Goal: Task Accomplishment & Management: Complete application form

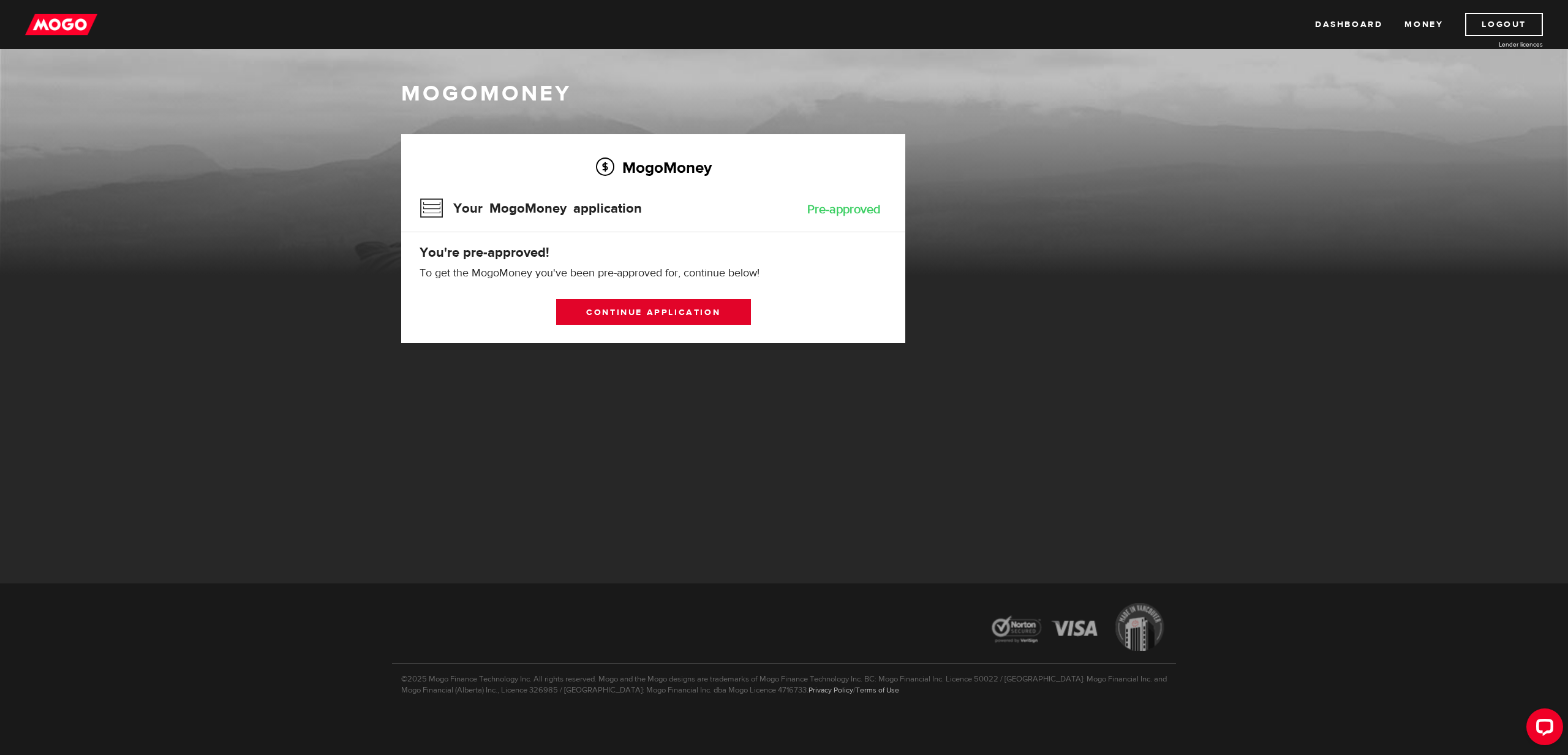
click at [680, 319] on link "Continue application" at bounding box center [654, 312] width 194 height 26
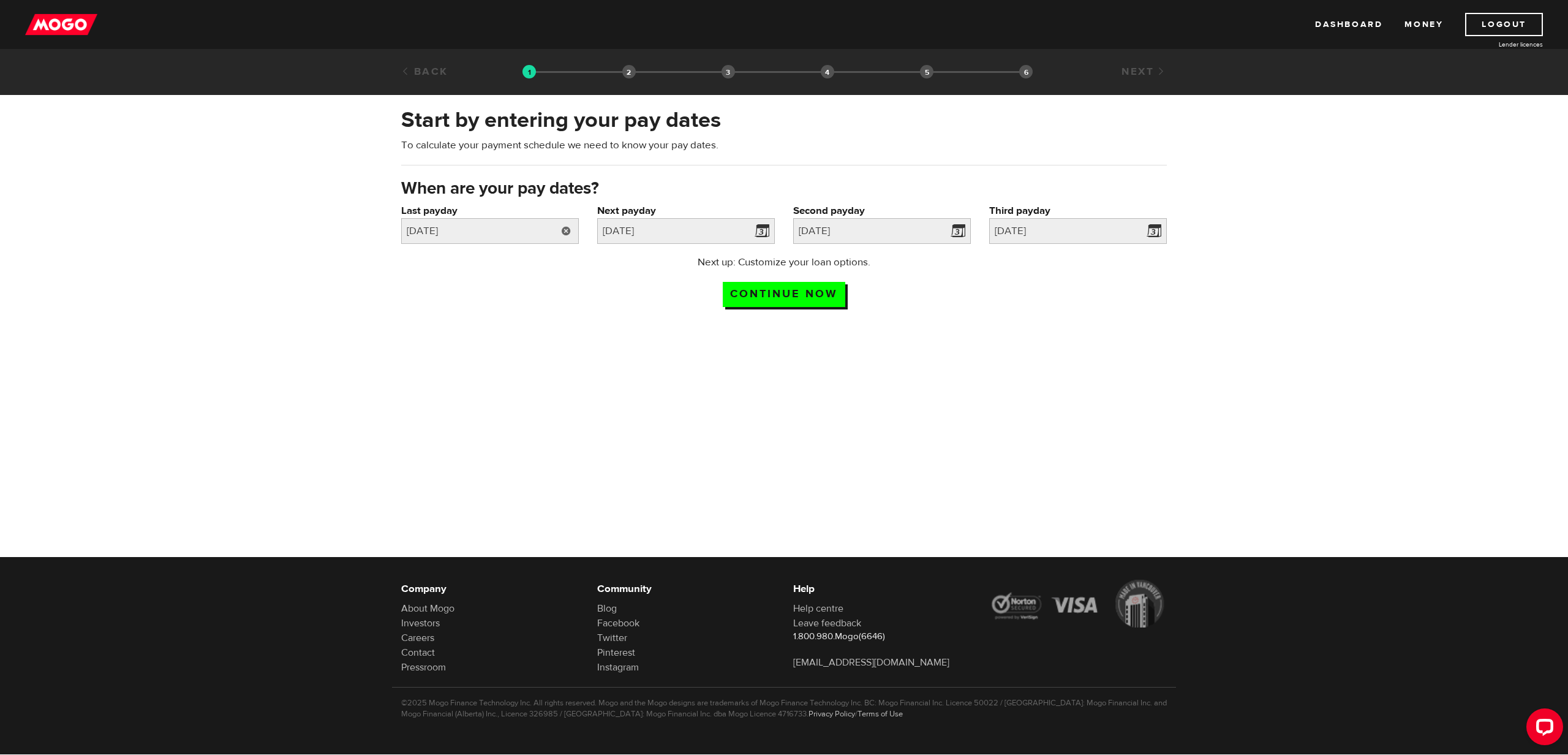
click at [563, 238] on link at bounding box center [566, 231] width 25 height 26
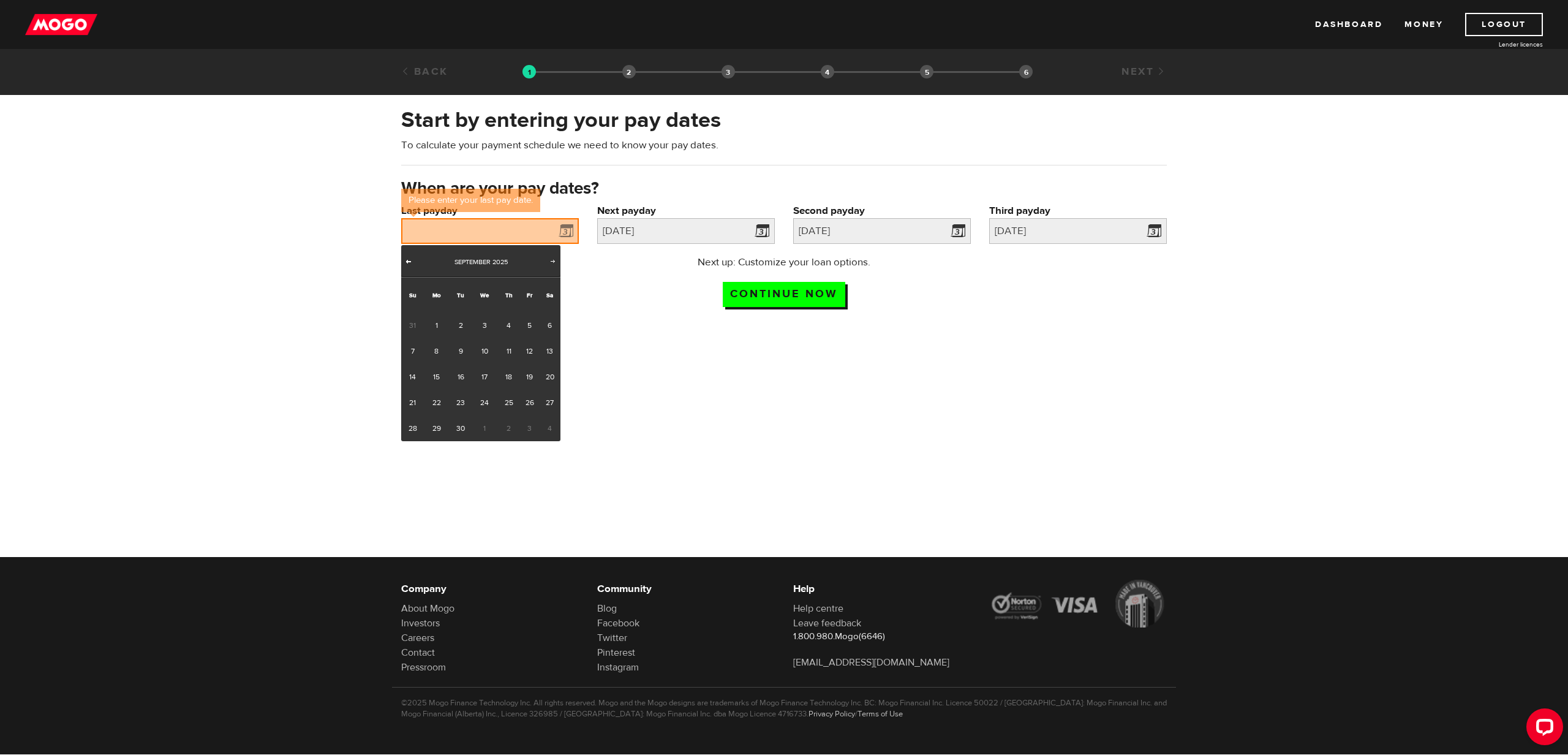
click at [411, 262] on span "Prev" at bounding box center [409, 261] width 9 height 9
click at [462, 432] on link "26" at bounding box center [460, 428] width 22 height 26
type input "2025/08/26"
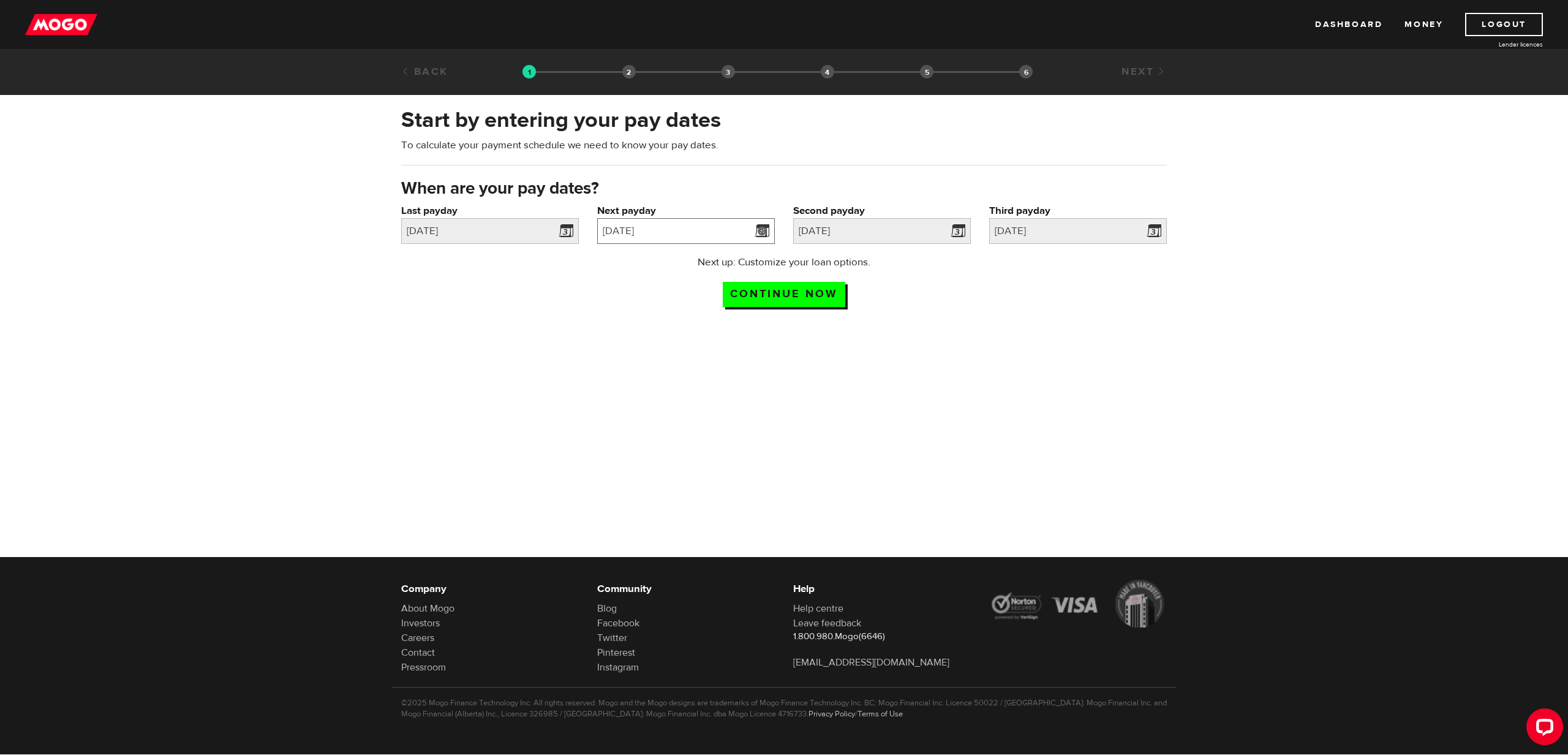
click at [746, 234] on input "2025/08/27" at bounding box center [686, 231] width 178 height 26
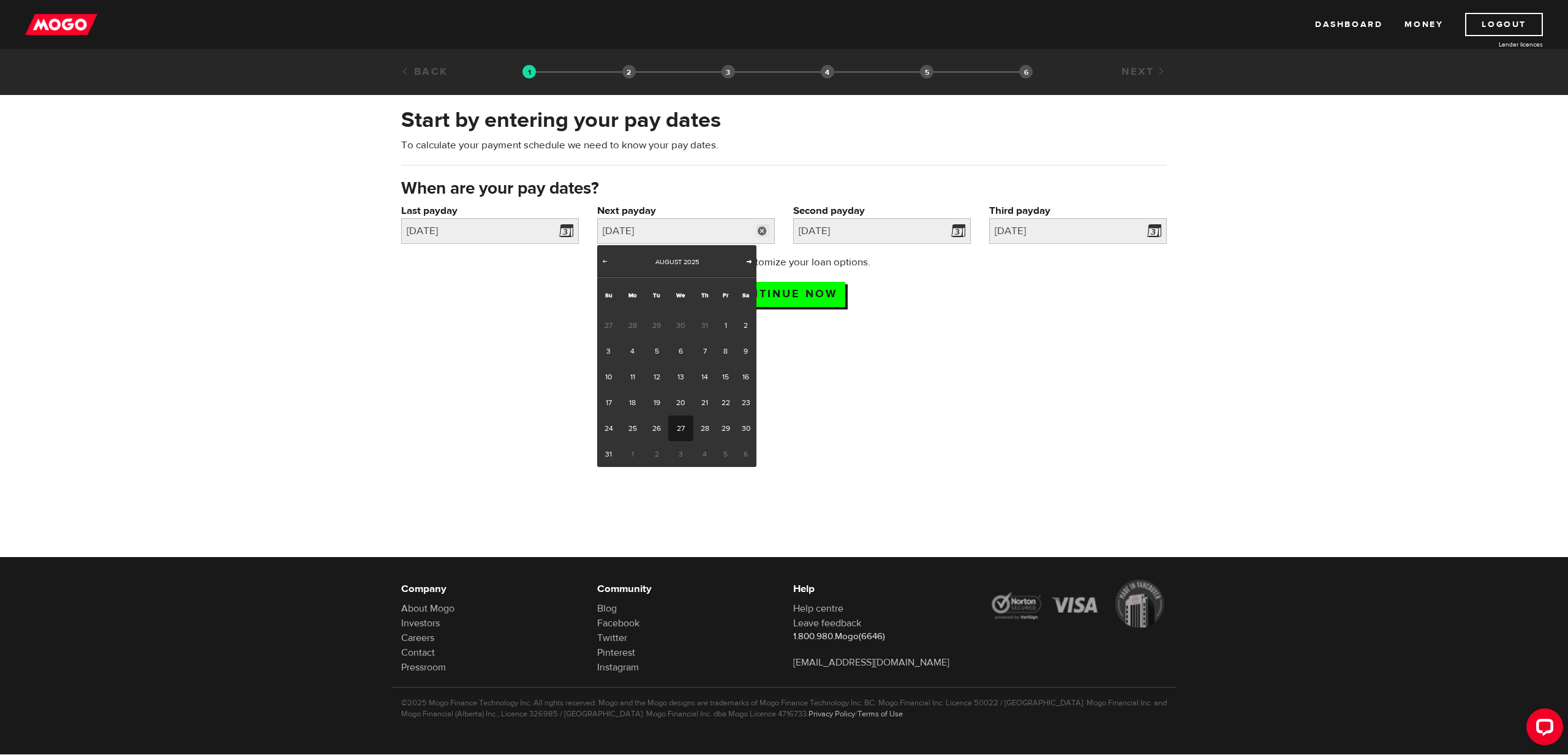
click at [749, 257] on span "Next" at bounding box center [749, 261] width 9 height 9
click at [630, 371] on link "15" at bounding box center [632, 377] width 25 height 26
type input "2025/09/15"
type input "2025/9/30"
type input "2025/10/15"
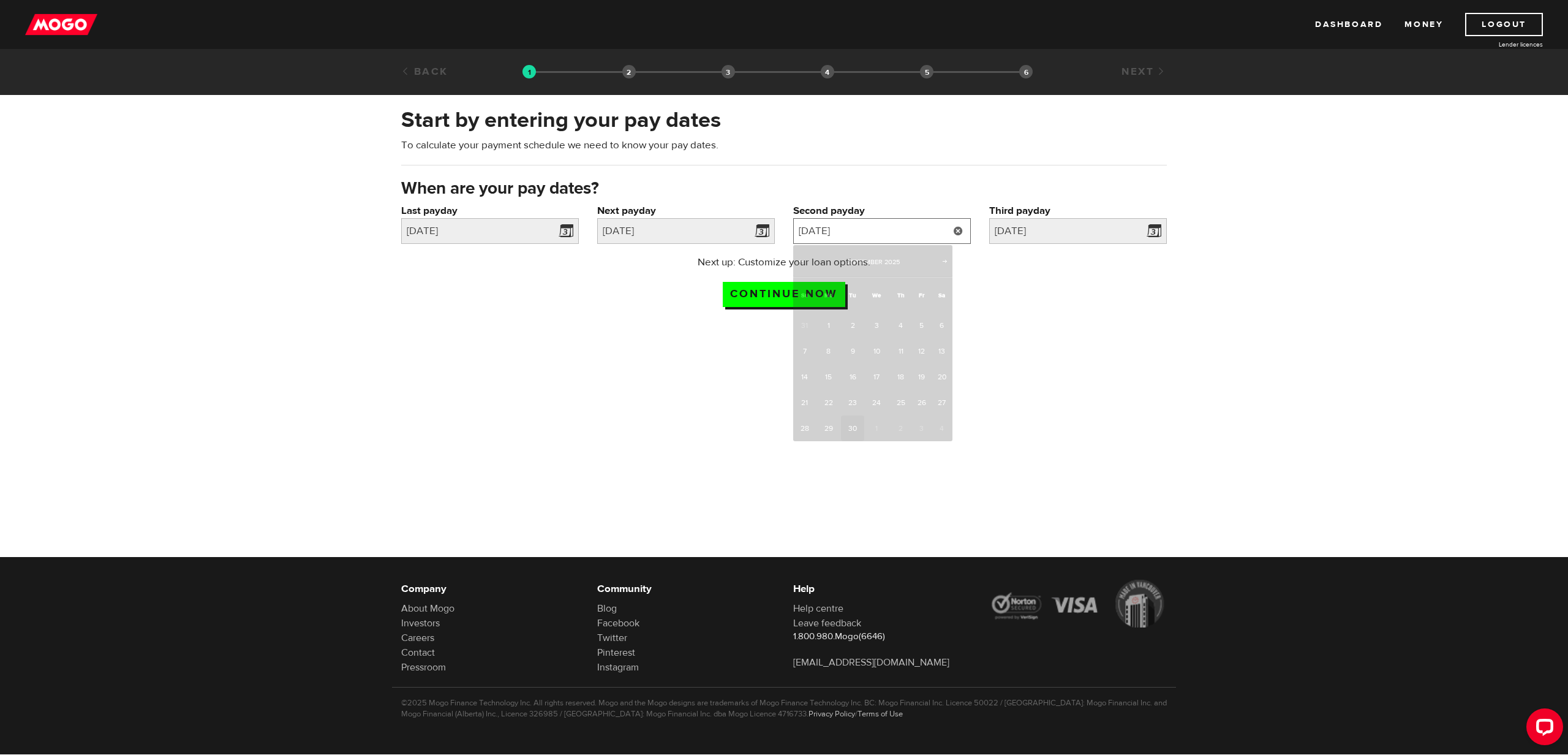
click at [916, 234] on input "2025/9/30" at bounding box center [883, 231] width 178 height 26
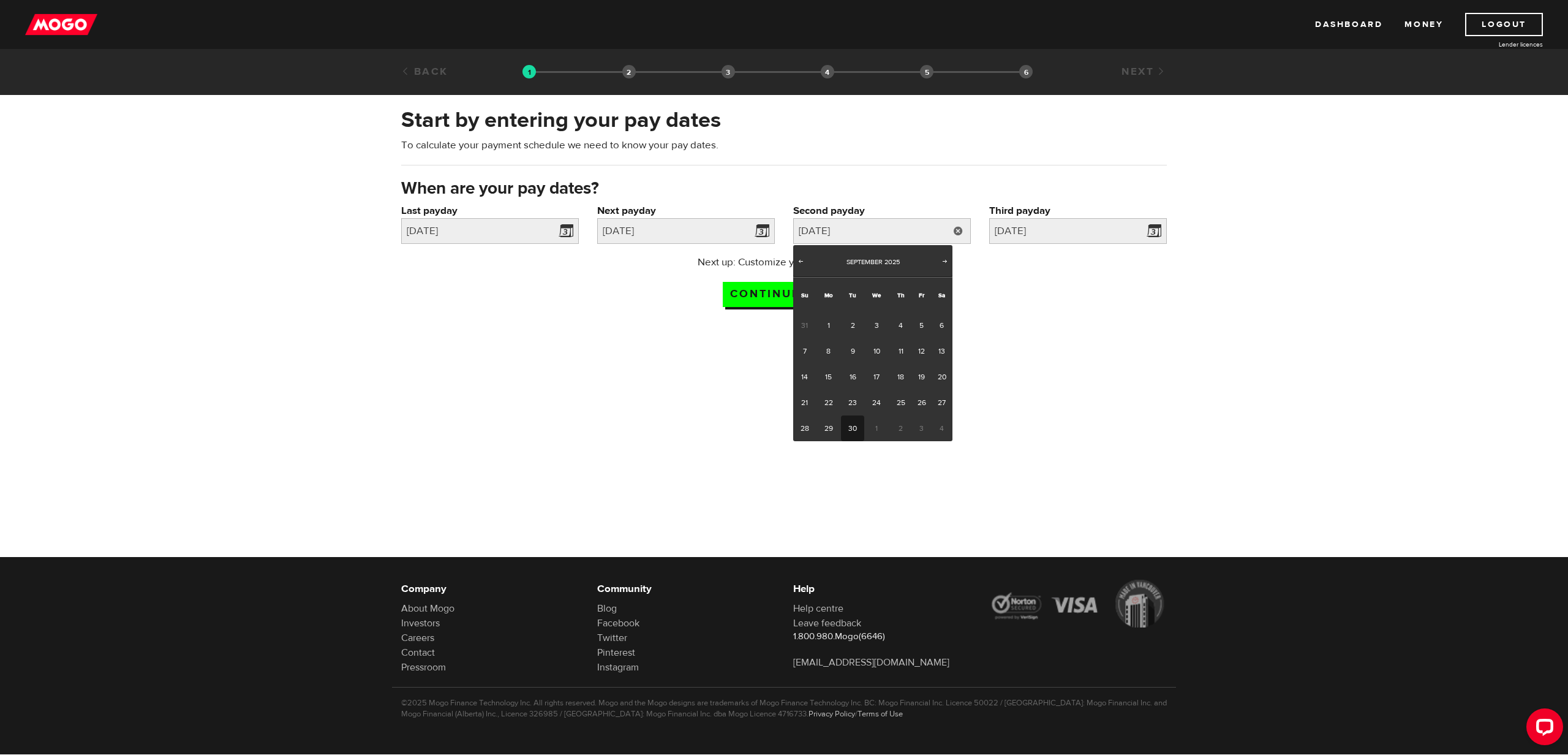
click at [850, 429] on link "30" at bounding box center [853, 428] width 22 height 26
type input "2025/09/30"
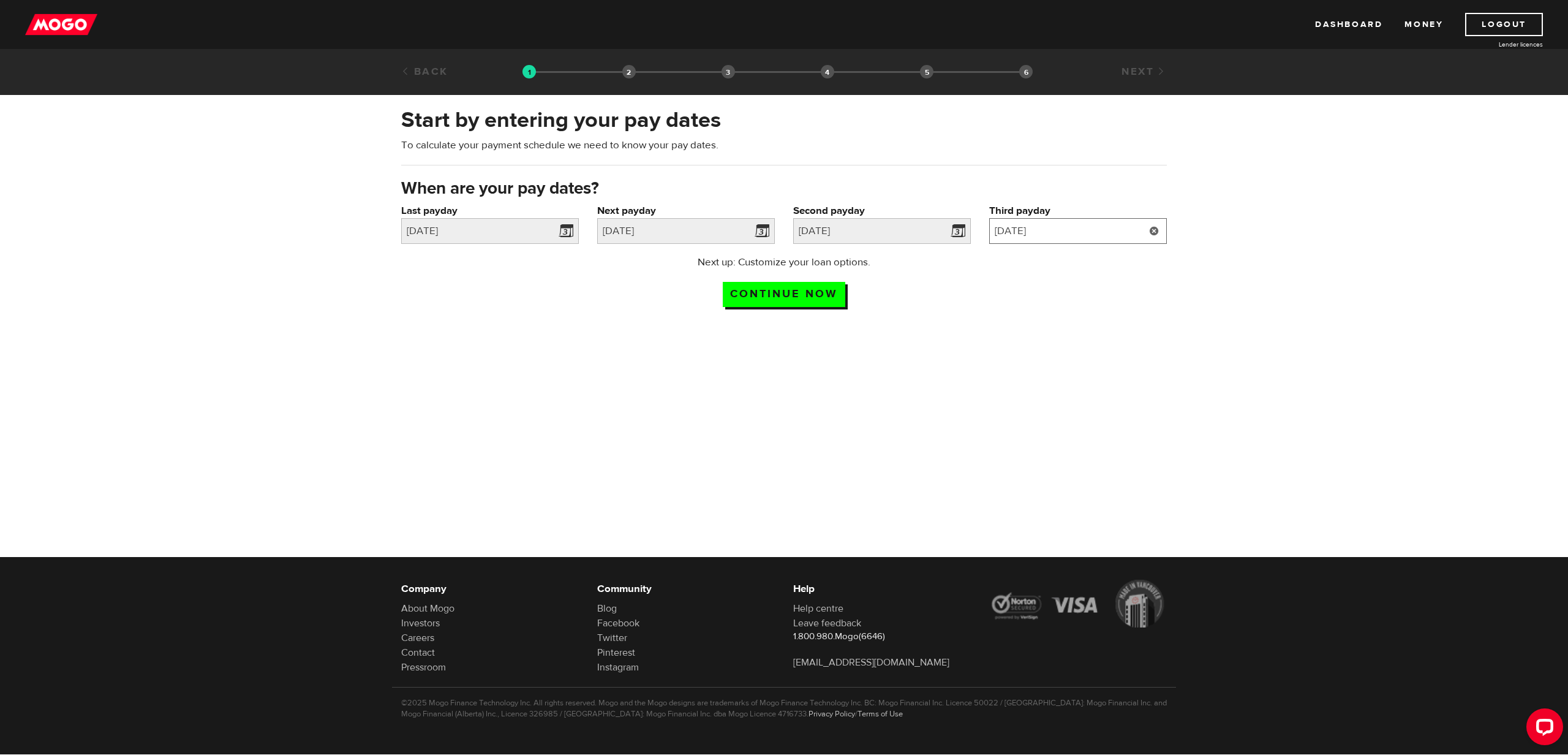
click at [1071, 238] on input "2025/10/15" at bounding box center [1078, 231] width 178 height 26
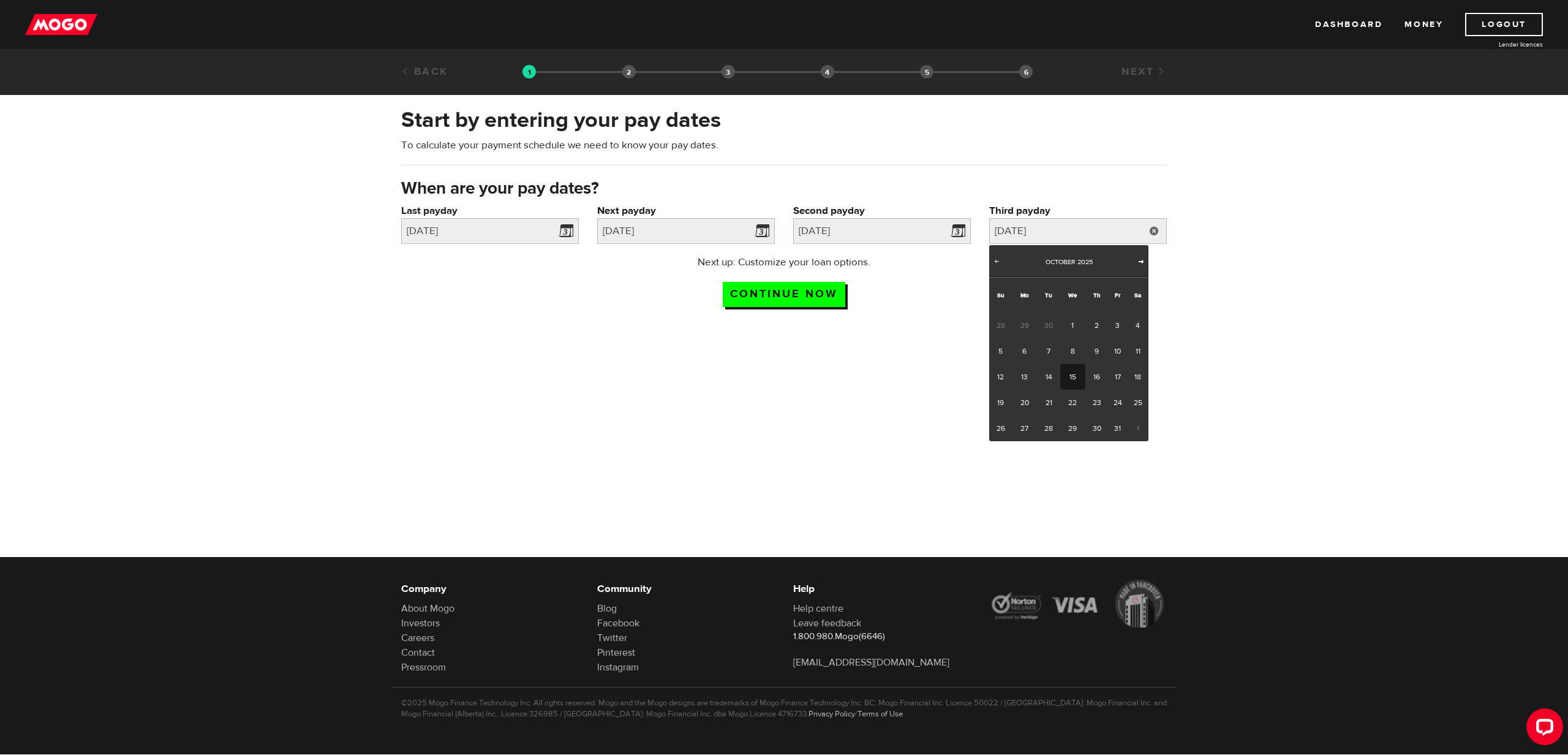
click at [1141, 260] on span "Next" at bounding box center [1141, 261] width 9 height 9
click at [999, 262] on span "Prev" at bounding box center [997, 261] width 9 height 9
click at [1072, 376] on link "15" at bounding box center [1072, 377] width 25 height 26
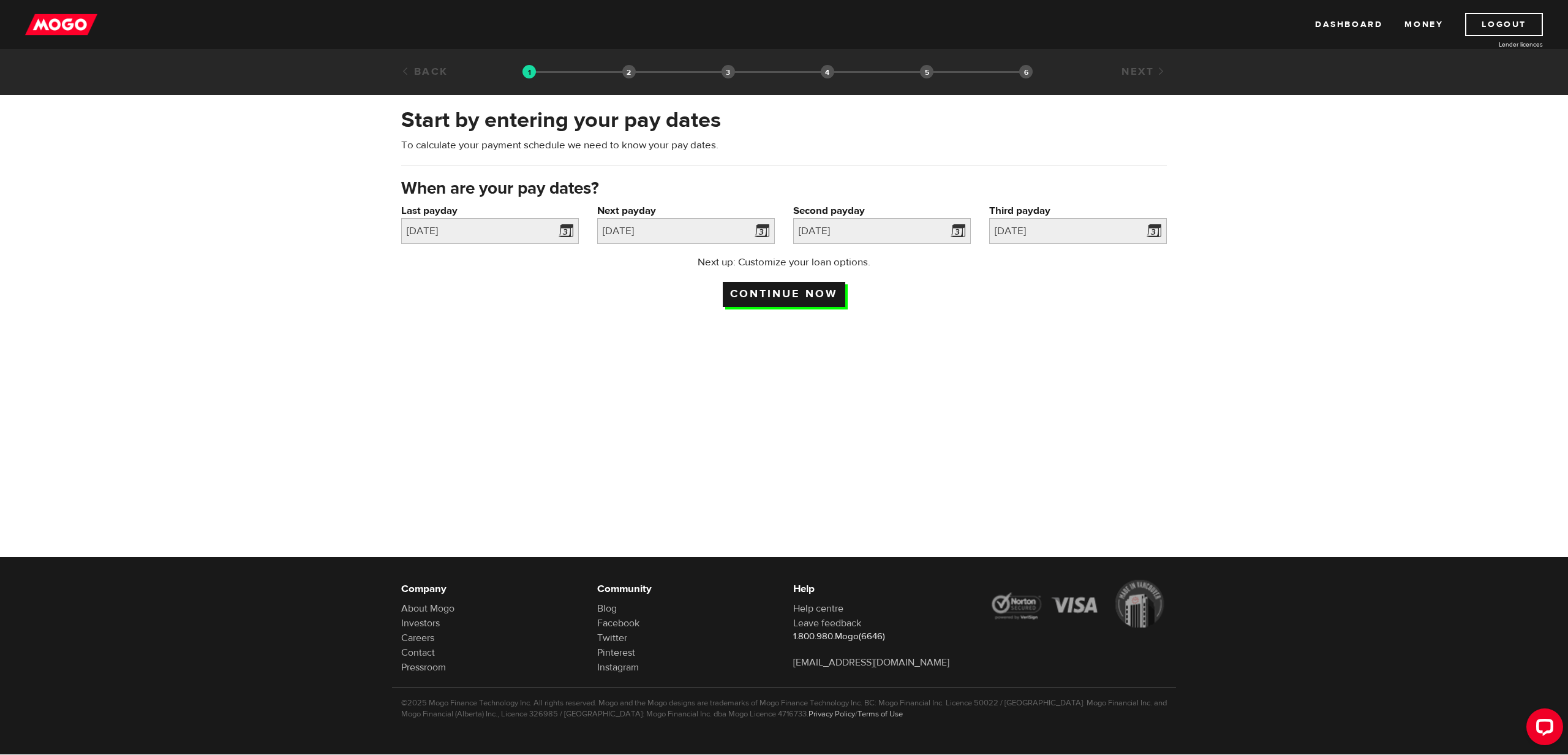
click at [808, 298] on input "Continue now" at bounding box center [784, 294] width 122 height 25
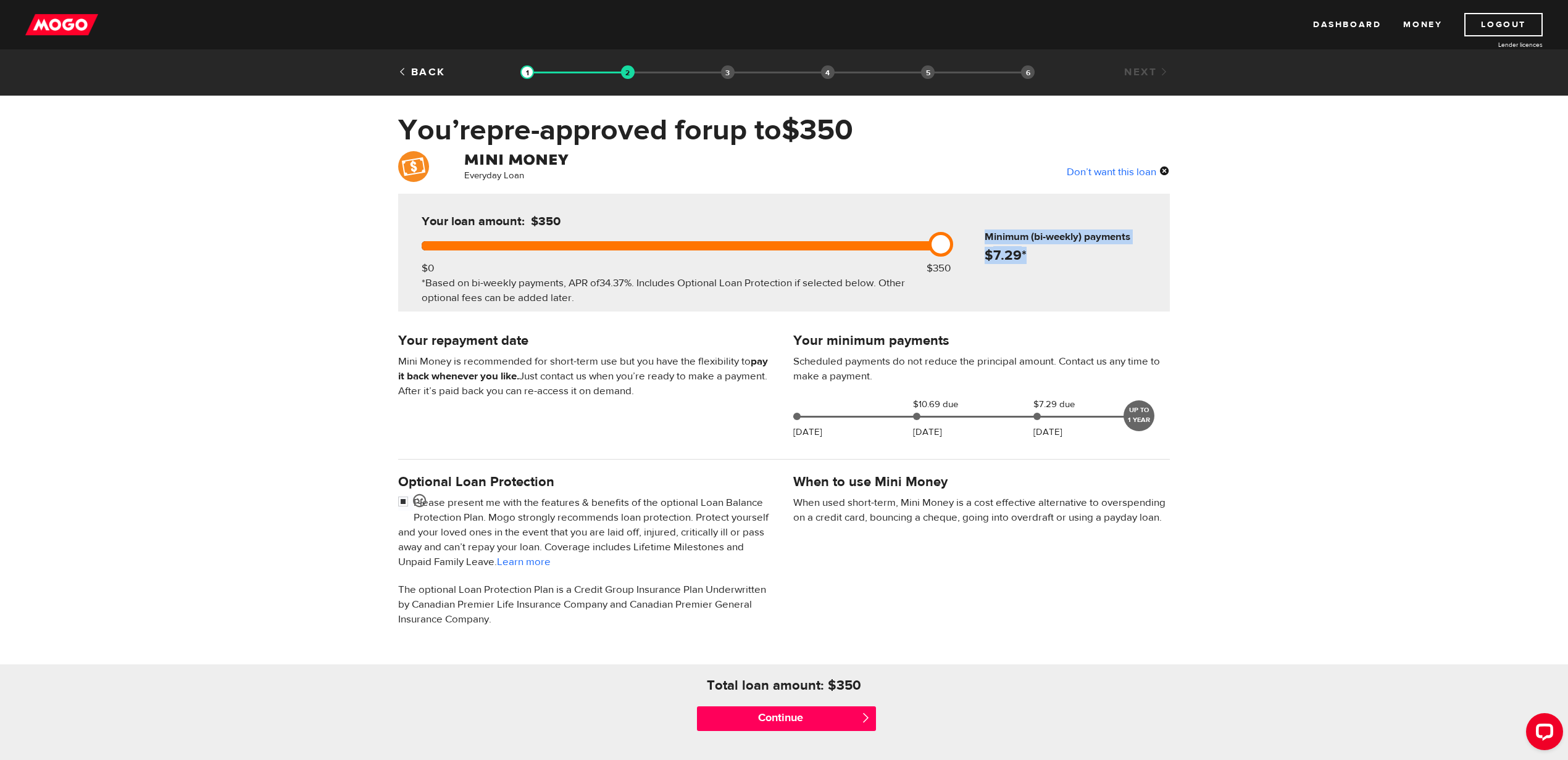
drag, startPoint x: 1120, startPoint y: 253, endPoint x: 984, endPoint y: 226, distance: 138.7
click at [984, 226] on div "Minimum (bi-weekly) payments $ 7.29 *" at bounding box center [1059, 229] width 211 height 70
click at [1098, 267] on div "Your loan amount: $350 $0 $350 *Based on bi-weekly payments, APR of 34.37% . In…" at bounding box center [784, 252] width 772 height 118
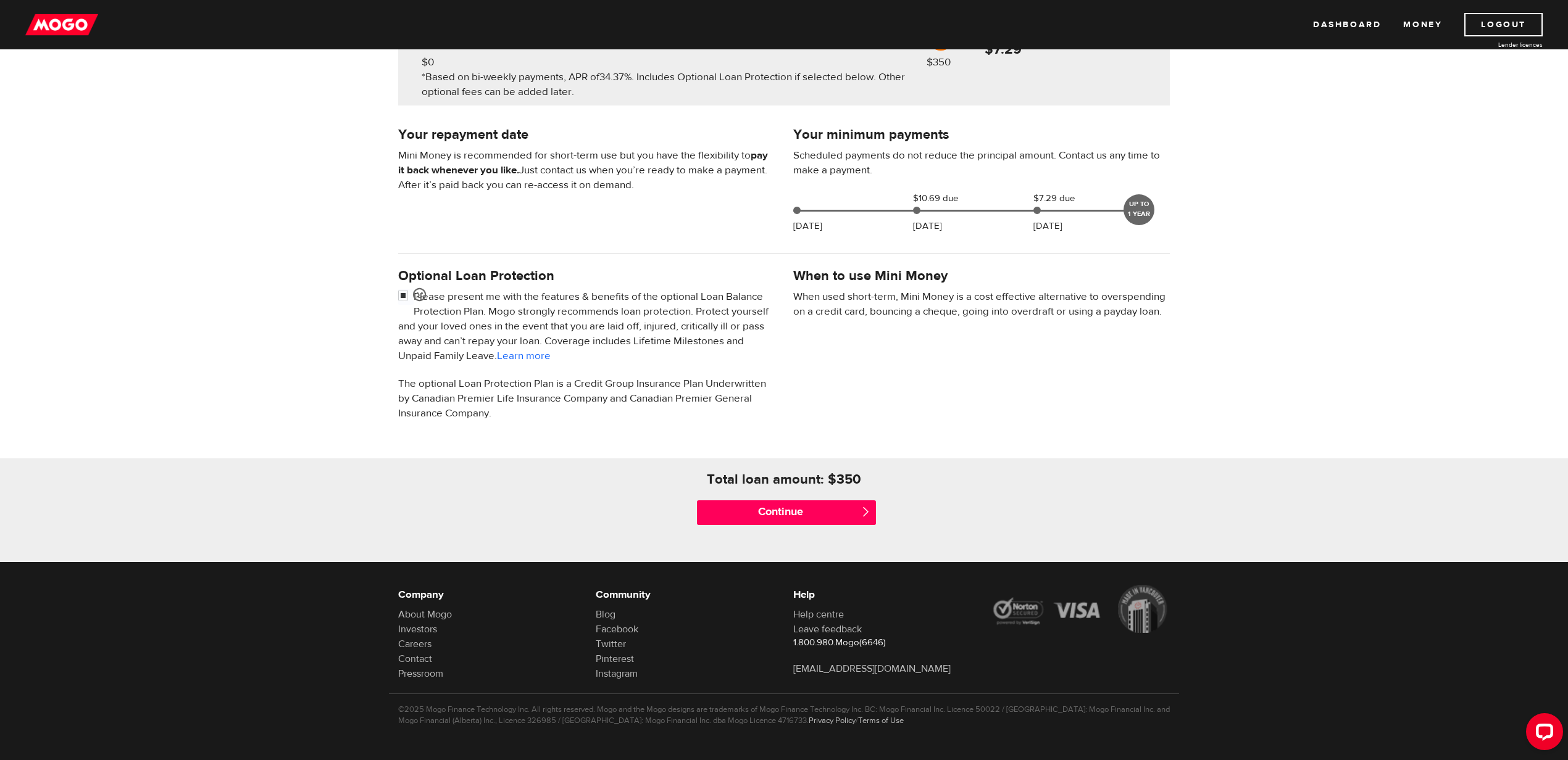
scroll to position [208, 0]
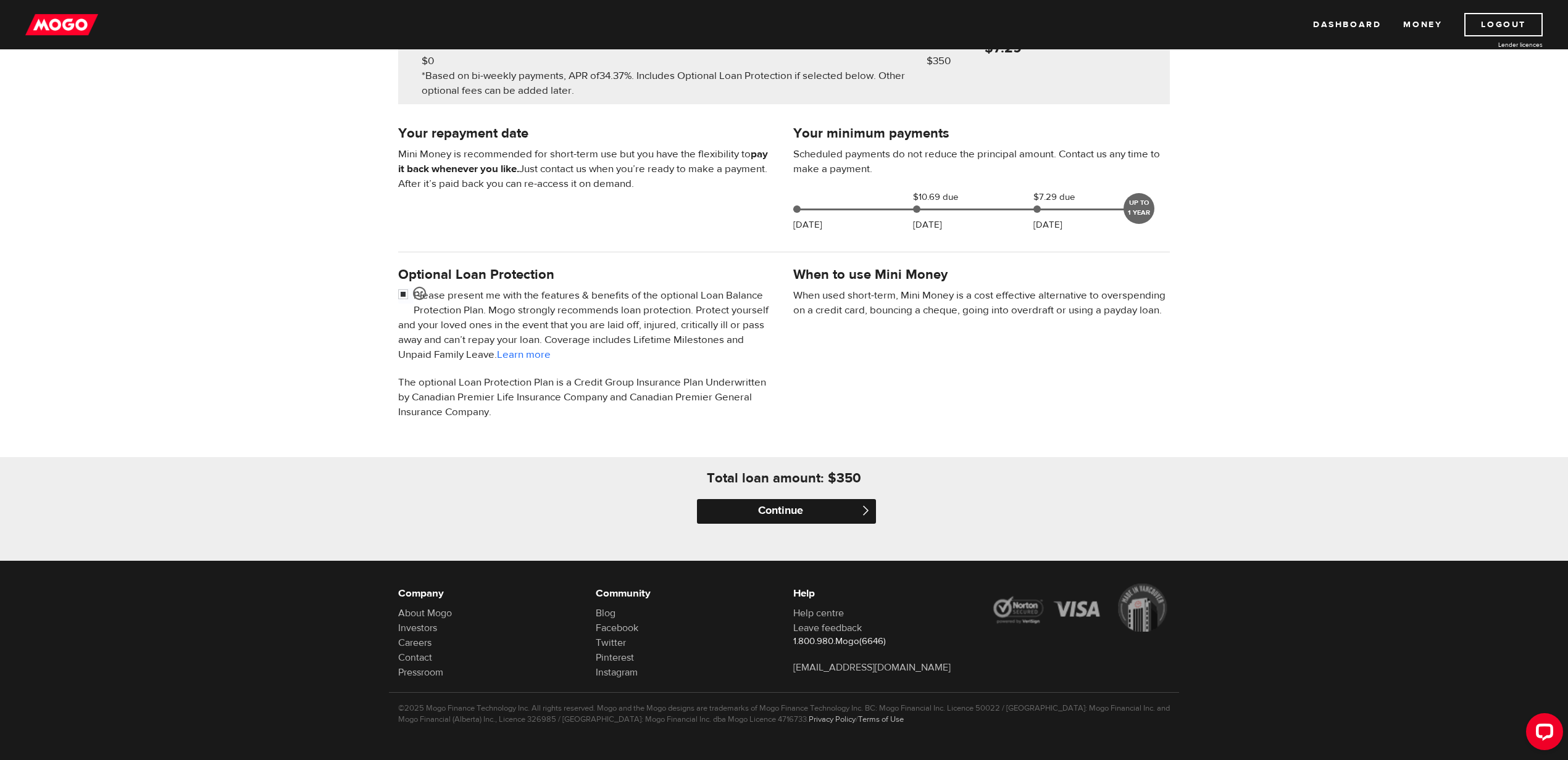
click at [825, 518] on input "Continue" at bounding box center [787, 511] width 179 height 24
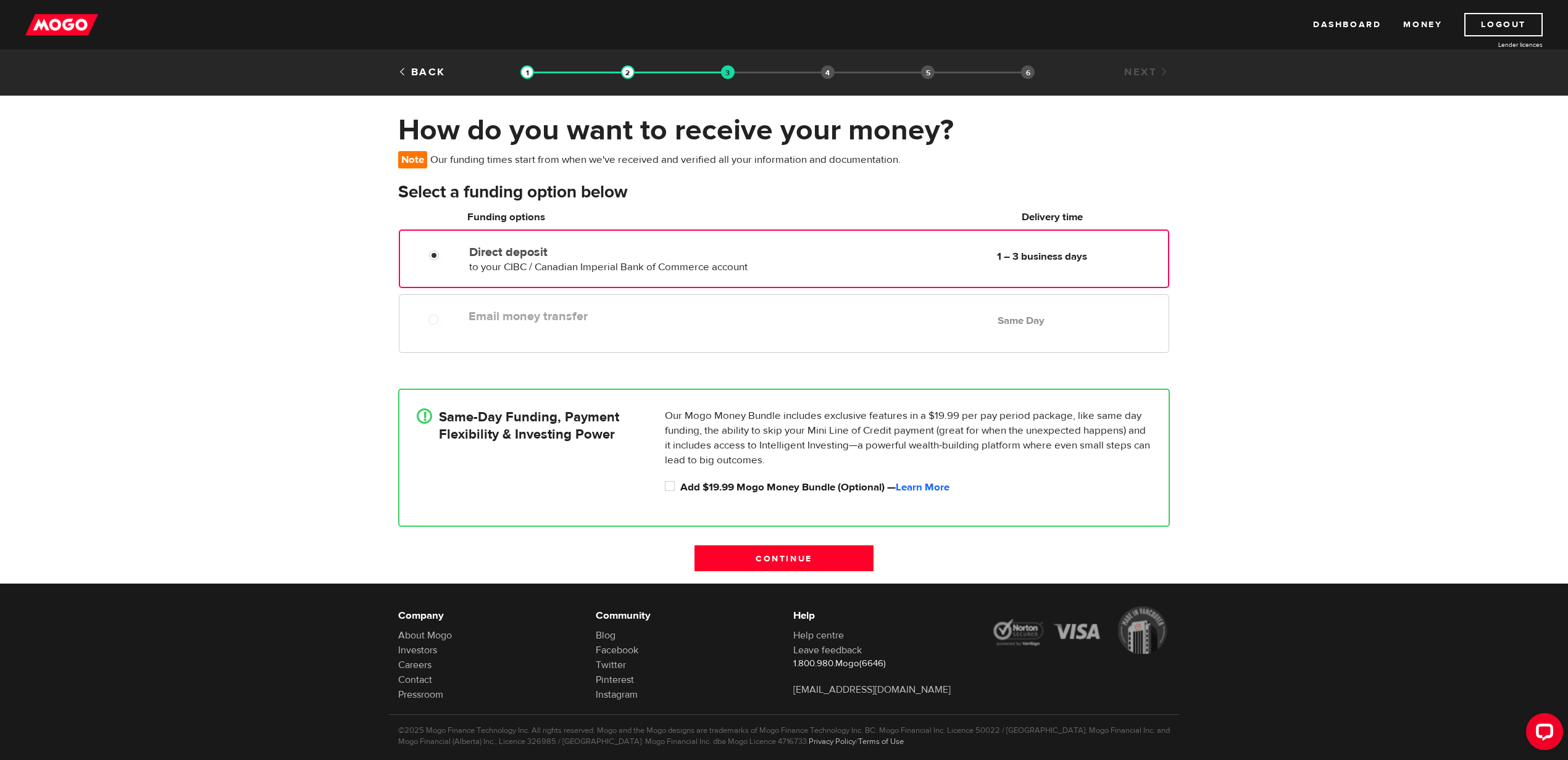
drag, startPoint x: 429, startPoint y: 301, endPoint x: 429, endPoint y: 313, distance: 12.0
click at [429, 306] on div "Email money transfer Delivery in Same Day Same Day" at bounding box center [784, 324] width 771 height 58
click at [673, 480] on input "Add $19.99 Mogo Money Bundle (Optional) — Learn More" at bounding box center [673, 488] width 15 height 15
checkbox input "true"
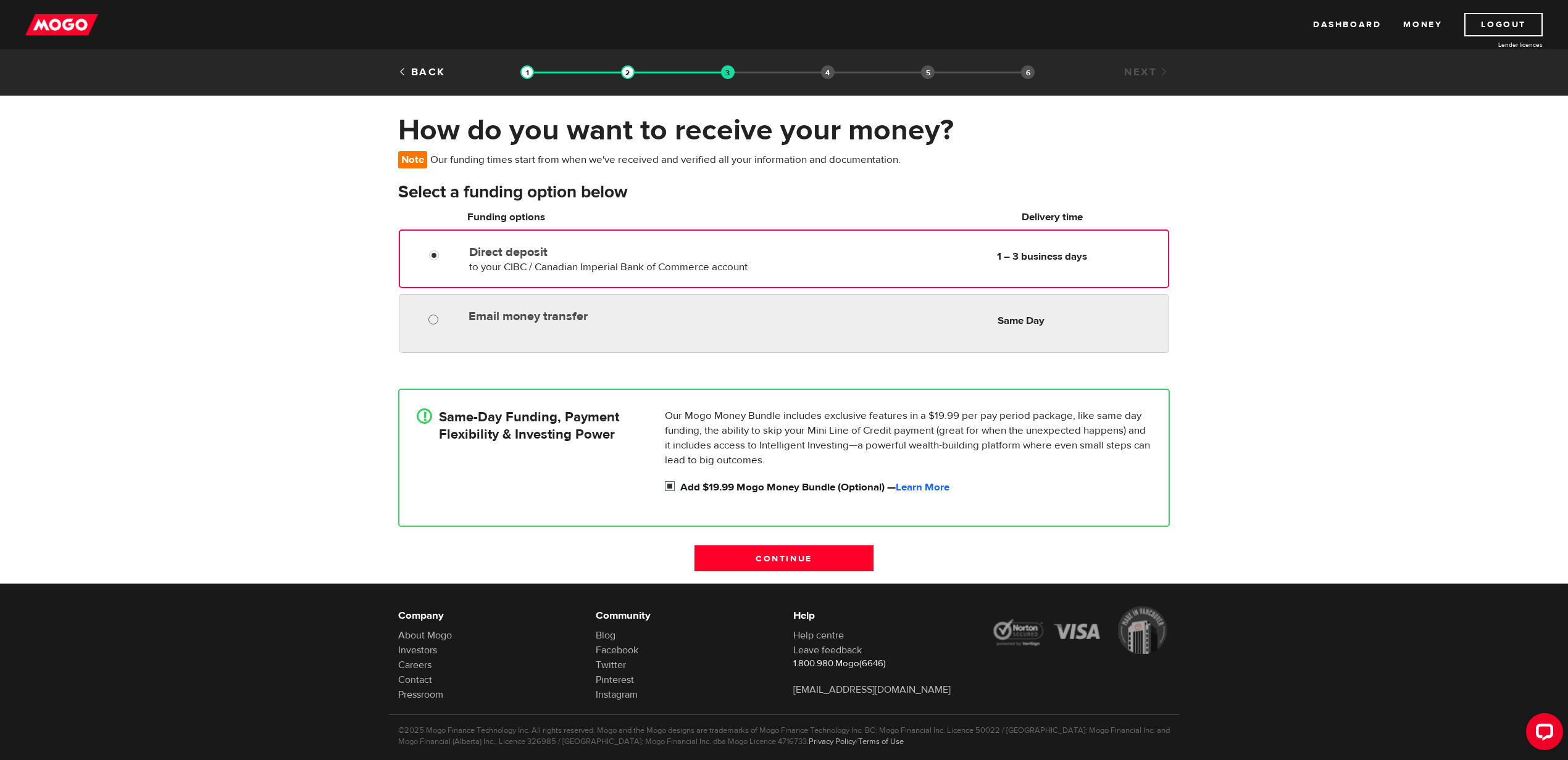
radio input "true"
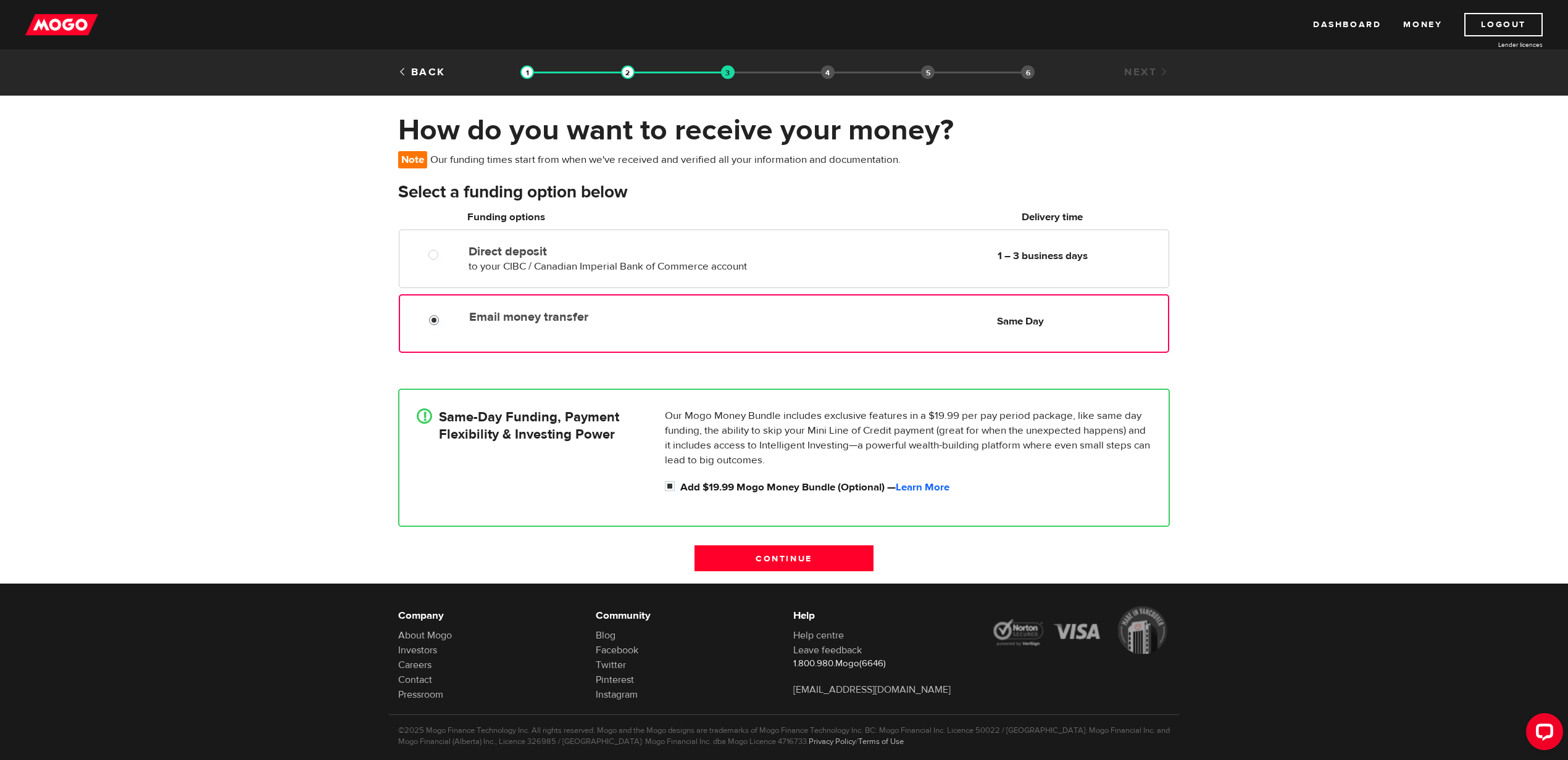
click at [439, 317] on input "Email money transfer" at bounding box center [436, 322] width 15 height 15
click at [814, 561] on input "Continue" at bounding box center [784, 558] width 179 height 26
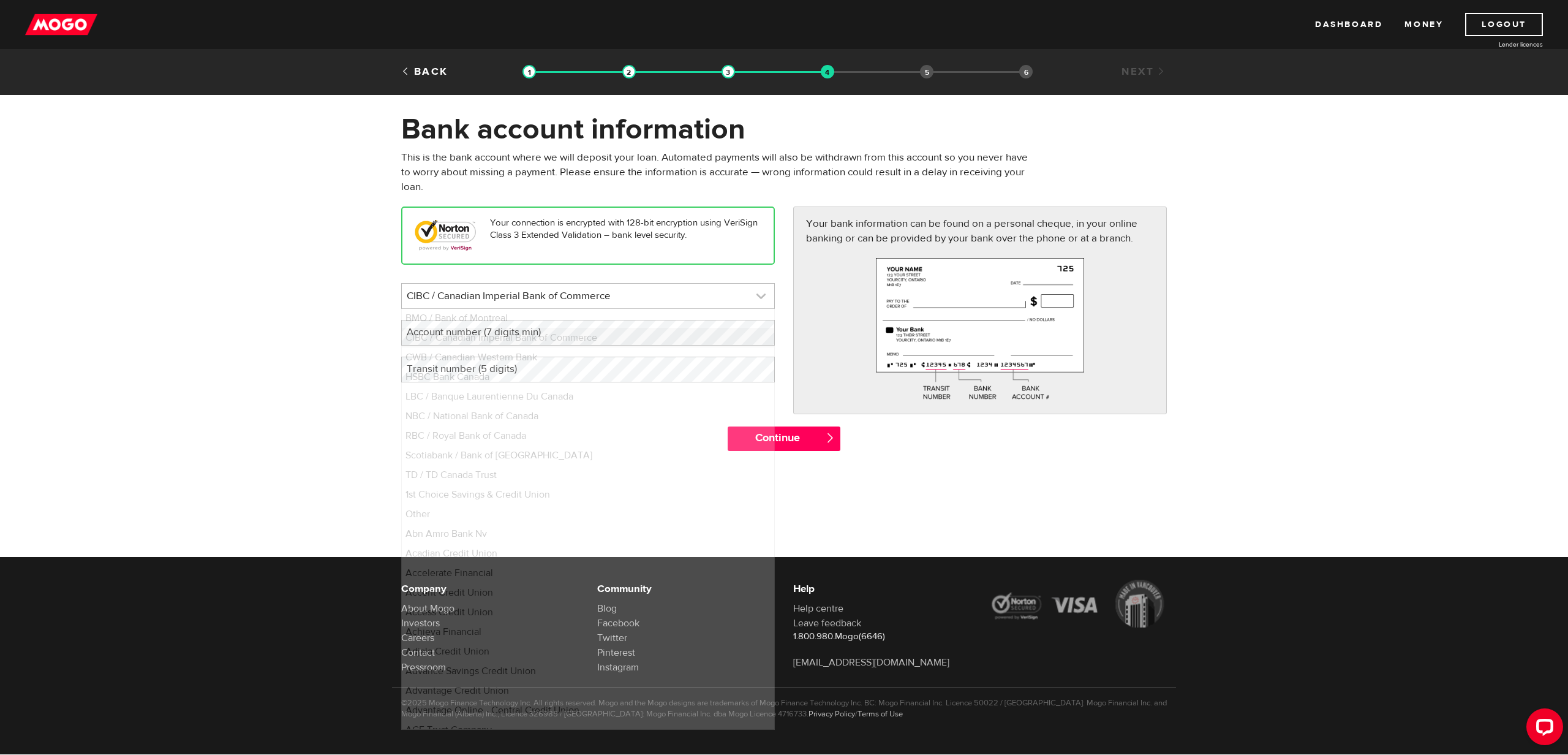
click at [587, 296] on link at bounding box center [588, 296] width 372 height 24
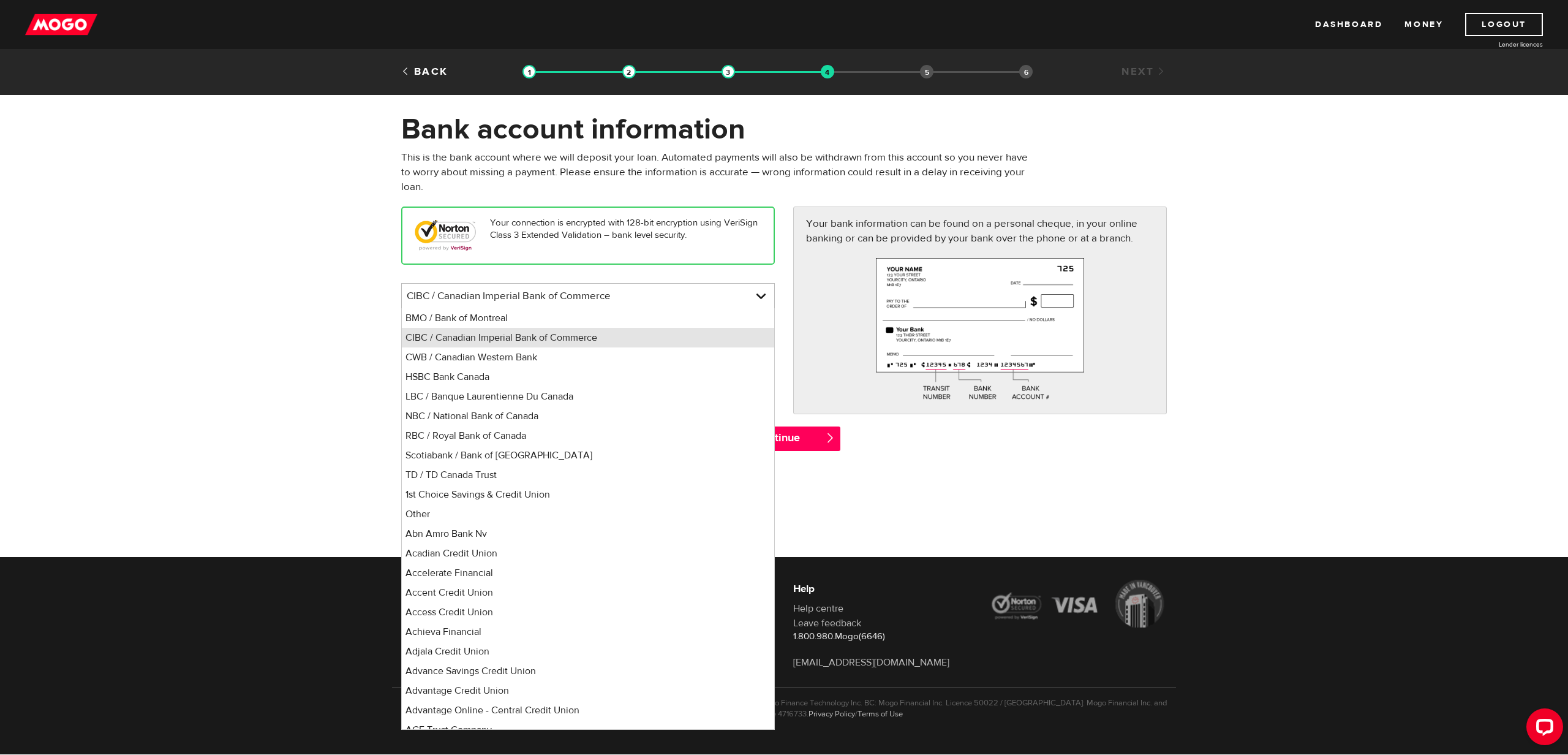
click at [566, 336] on li "CIBC / Canadian Imperial Bank of Commerce" at bounding box center [588, 338] width 372 height 20
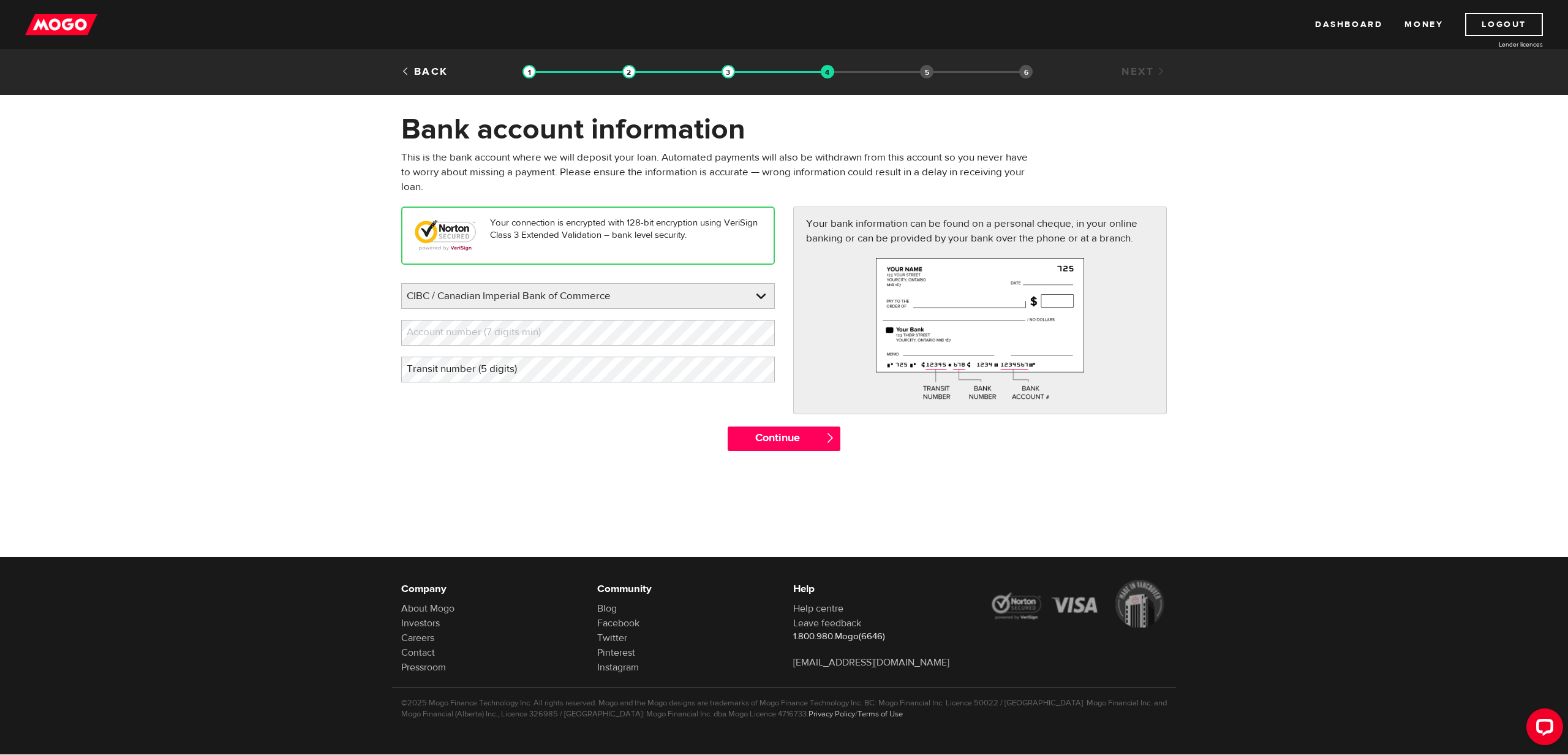
click at [453, 374] on label "Transit number (5 digits)" at bounding box center [471, 369] width 141 height 25
click at [812, 435] on input "Continue" at bounding box center [784, 439] width 112 height 24
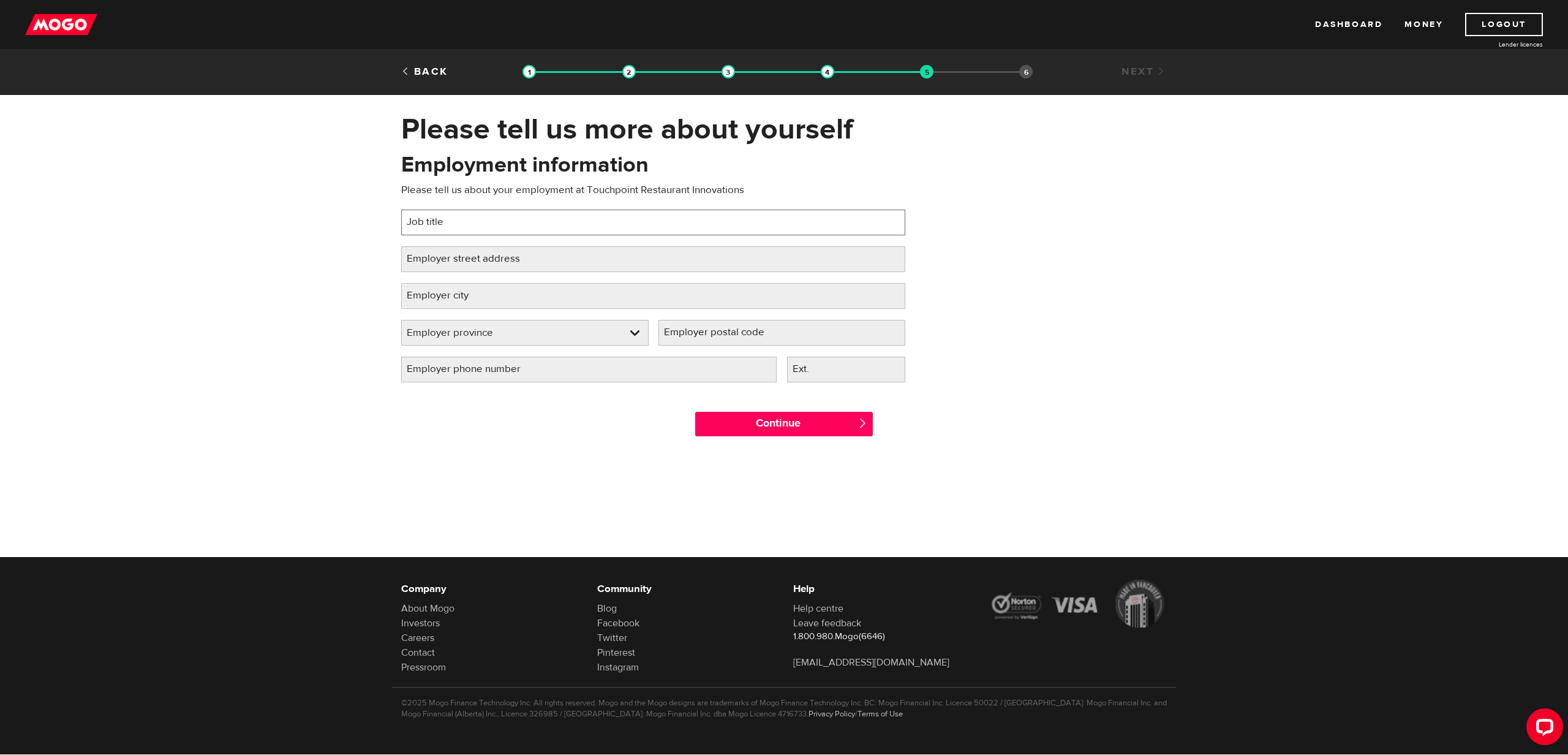
click at [484, 222] on input "Job title" at bounding box center [653, 223] width 504 height 26
type input "Support Manager"
type input "2200-1021 West Hastings Street"
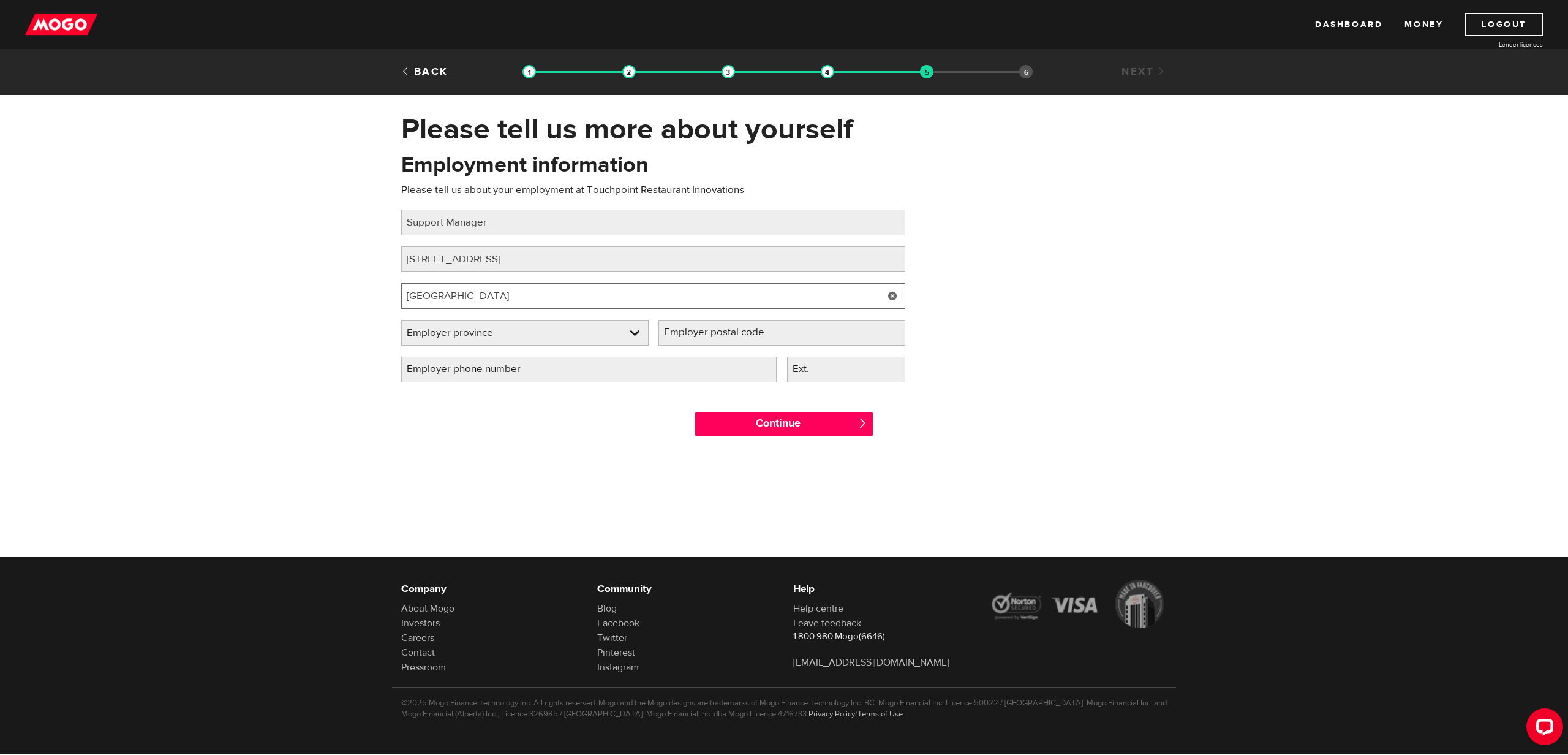
type input "Vancouver"
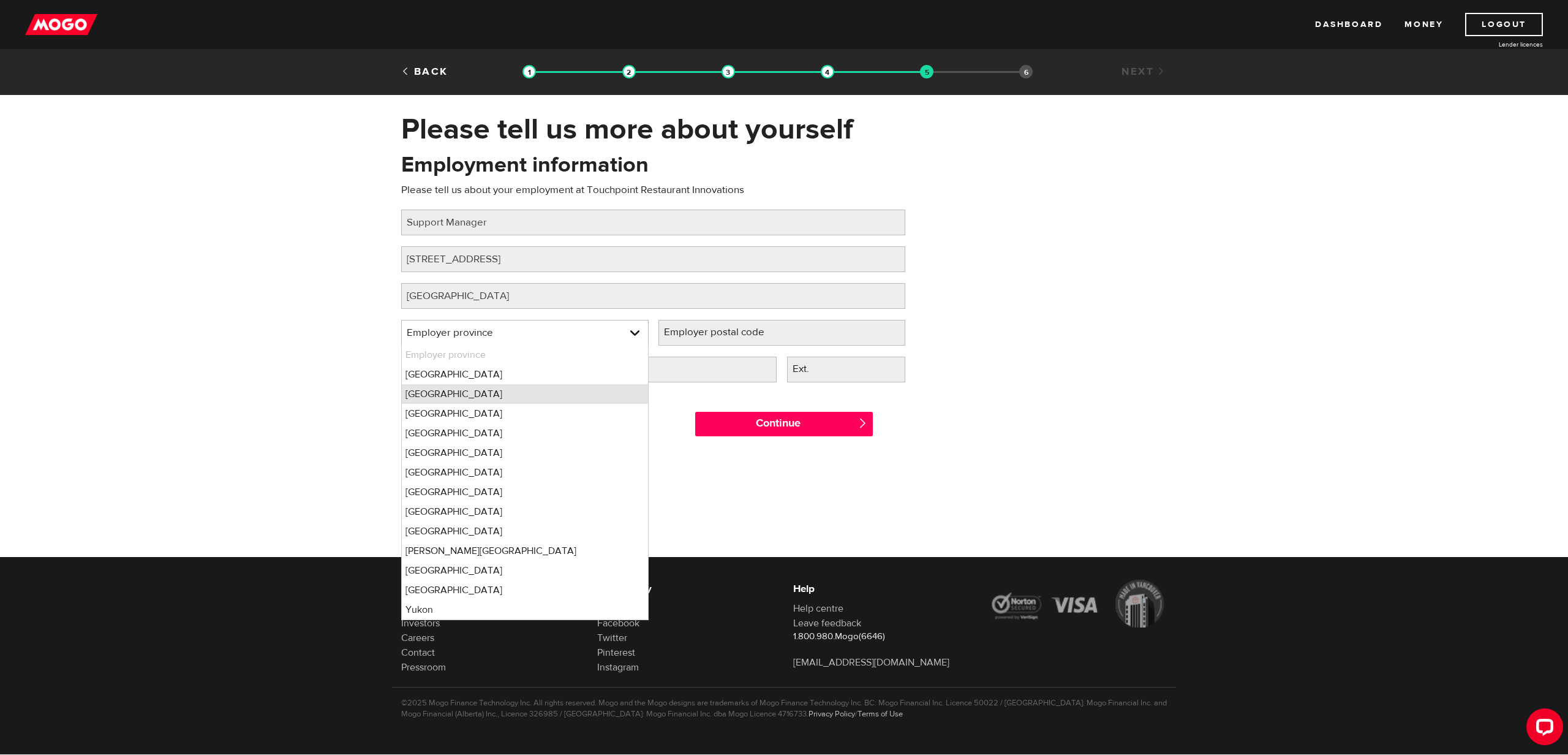
click at [456, 396] on li "British Columbia" at bounding box center [525, 394] width 246 height 20
select select "BC"
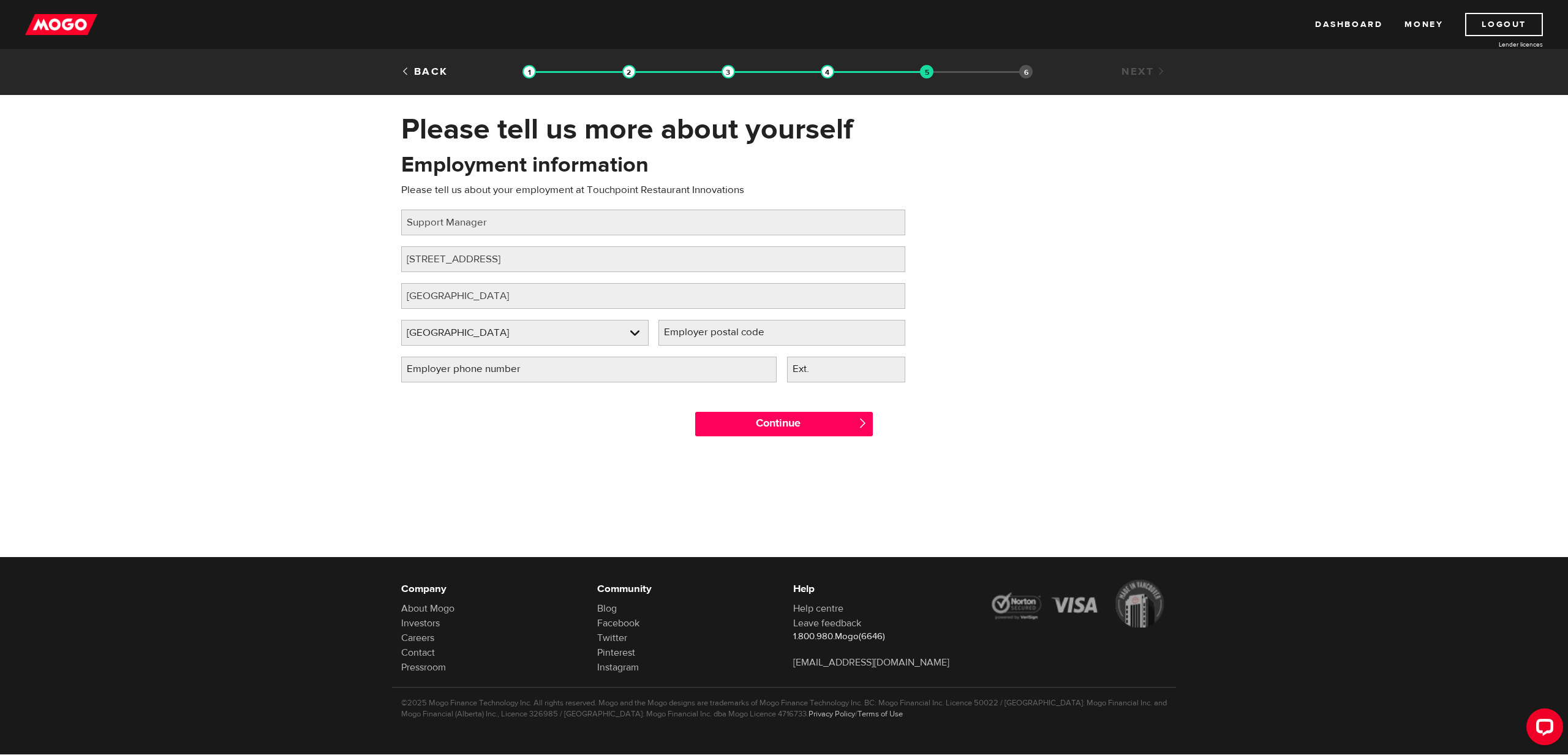
click at [739, 330] on label "Employer postal code" at bounding box center [724, 332] width 131 height 25
click at [739, 330] on input "Employer postal code" at bounding box center [782, 333] width 248 height 26
click at [749, 335] on input "V6E" at bounding box center [782, 333] width 248 height 26
type input "V6E0C3"
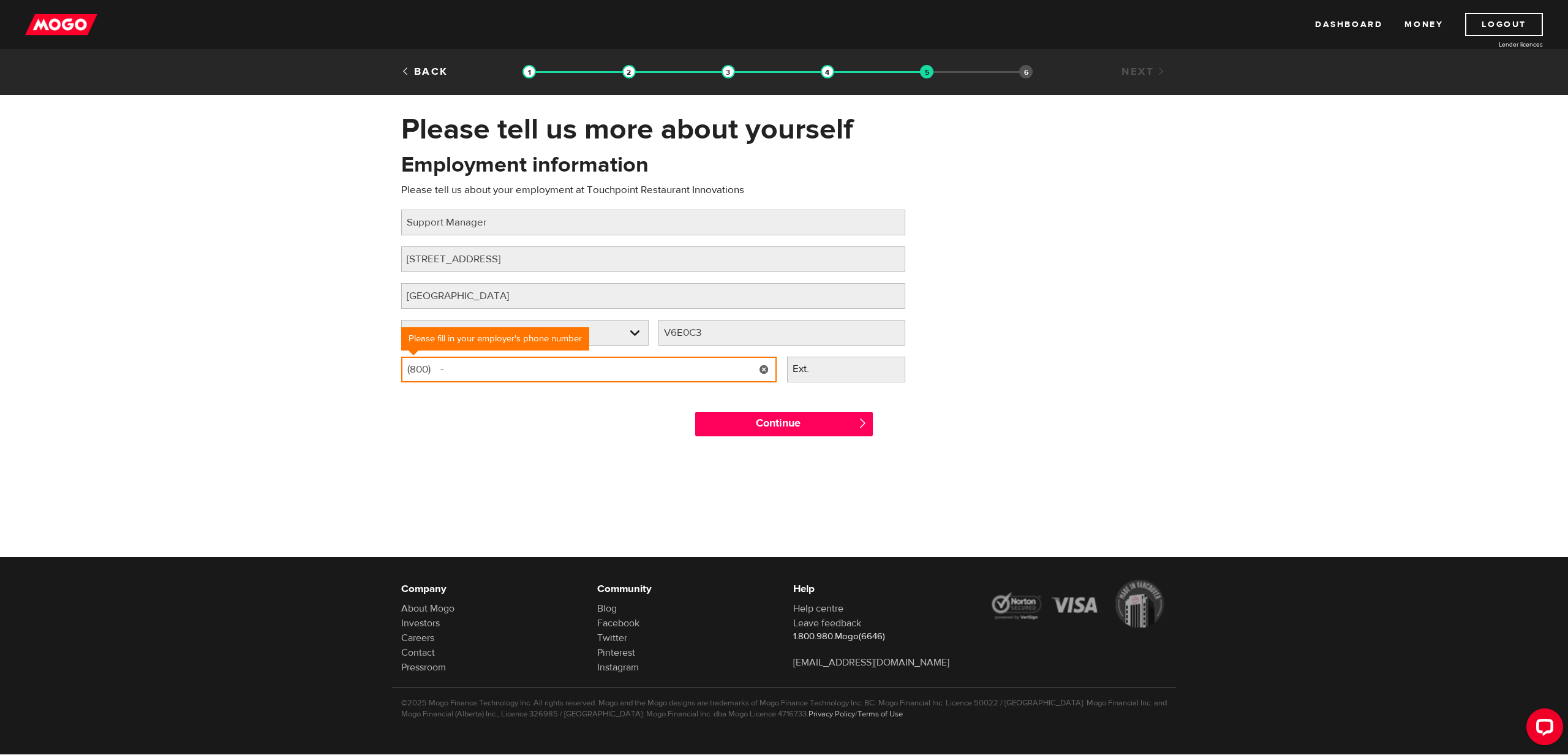
click at [532, 372] on input "(800) -" at bounding box center [589, 370] width 376 height 26
type input "(800) 992-9540"
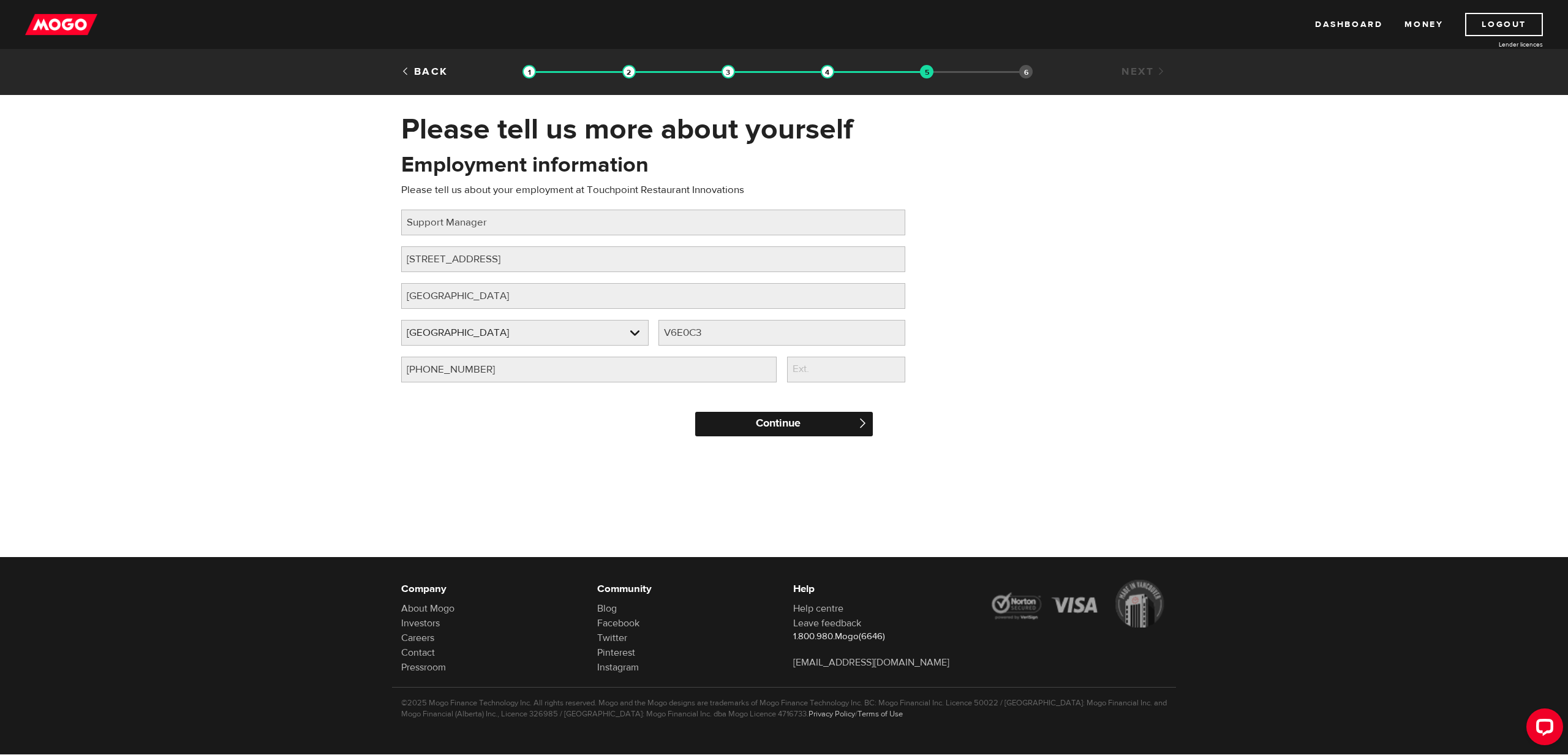
click at [778, 428] on input "Continue" at bounding box center [784, 424] width 178 height 24
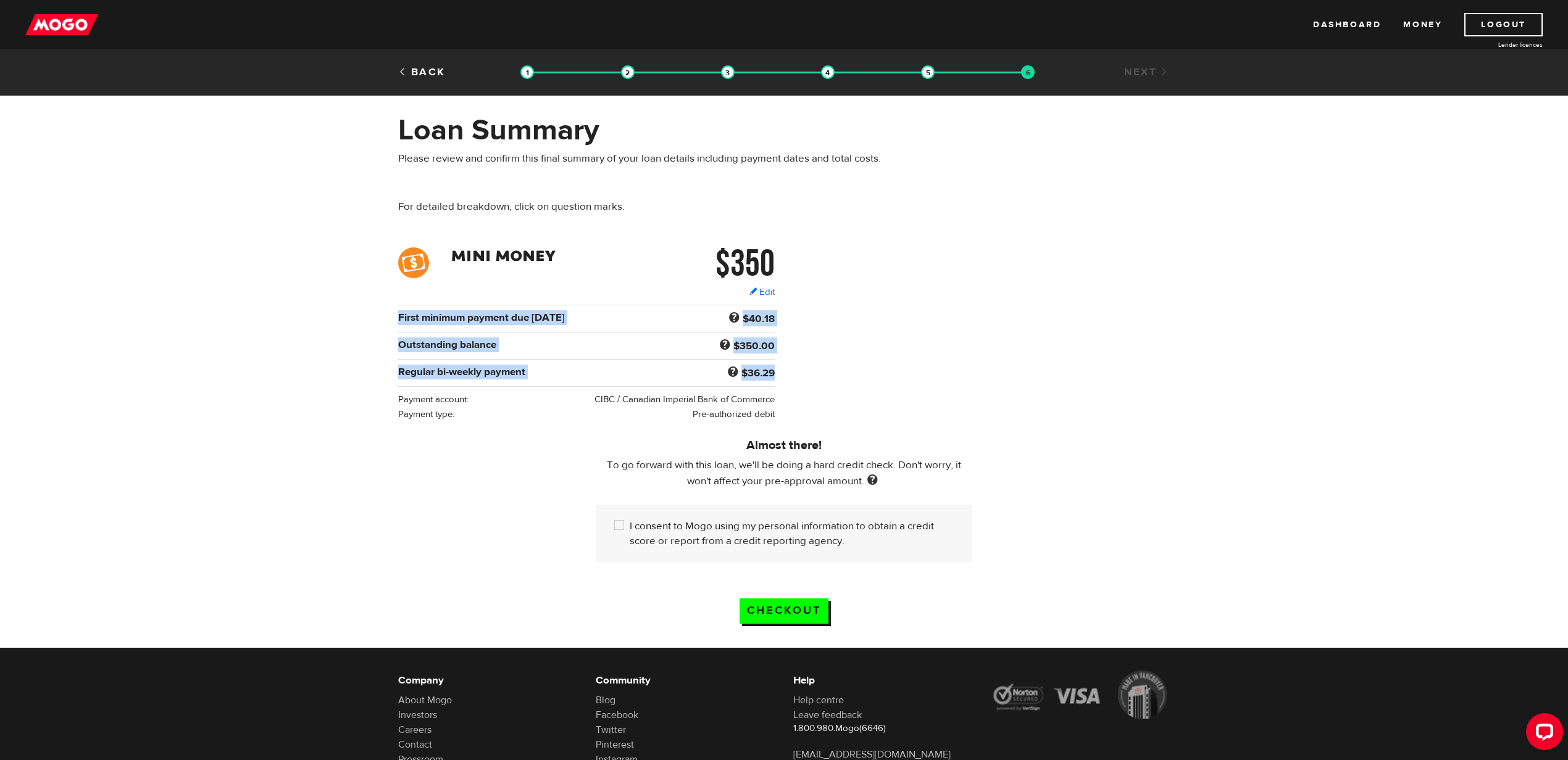
drag, startPoint x: 794, startPoint y: 373, endPoint x: 367, endPoint y: 321, distance: 430.2
click at [367, 321] on form "$350 Edit $350 Regular bi-weekly payment $36.29 First minimum payment due [DATE…" at bounding box center [784, 447] width 1568 height 400
click at [693, 374] on div "$36.29" at bounding box center [715, 372] width 129 height 16
click at [619, 527] on input "I consent to Mogo using my personal information to obtain a credit score or rep…" at bounding box center [622, 526] width 15 height 15
checkbox input "true"
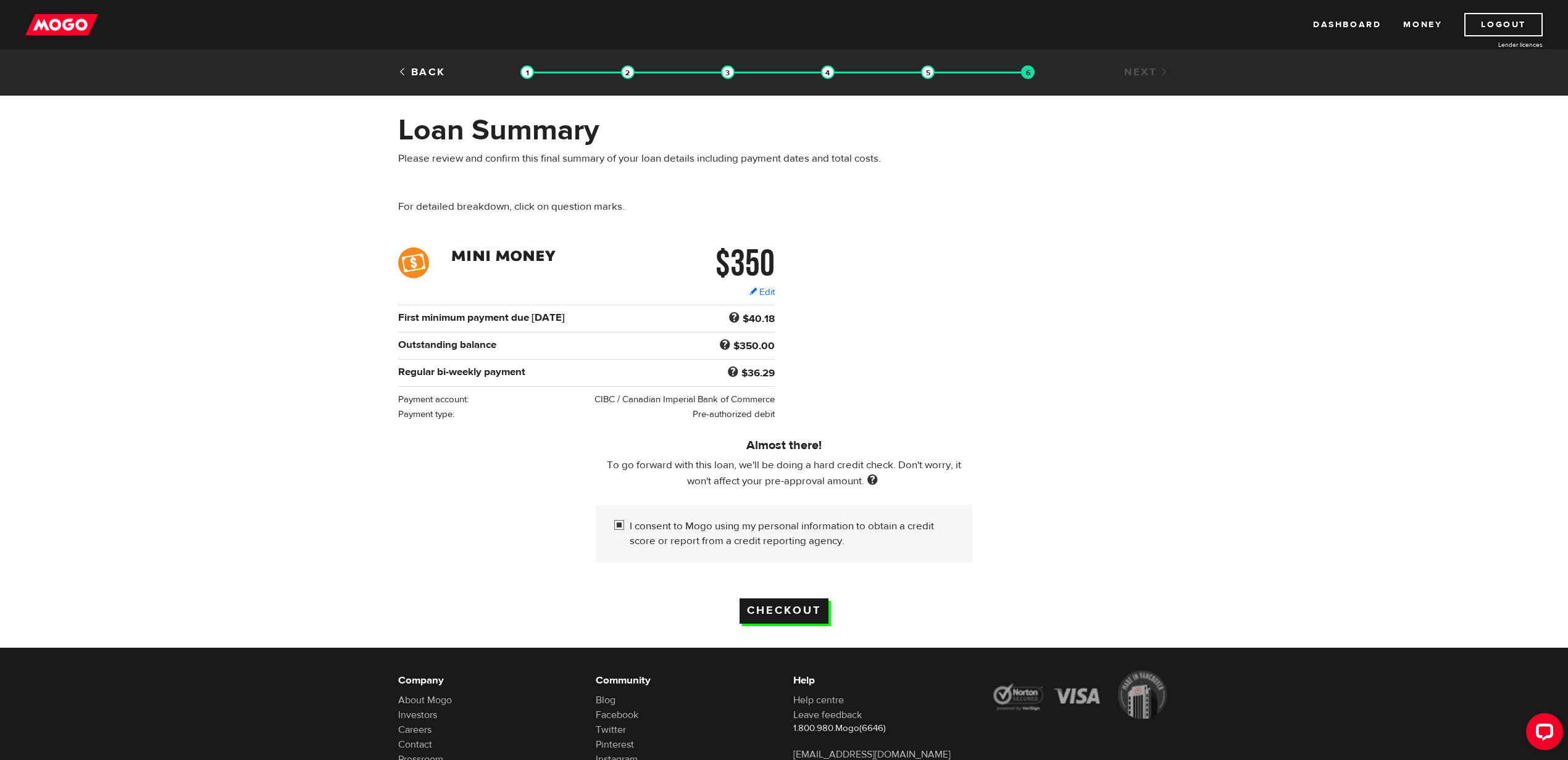
click at [802, 615] on input "Checkout" at bounding box center [784, 611] width 89 height 25
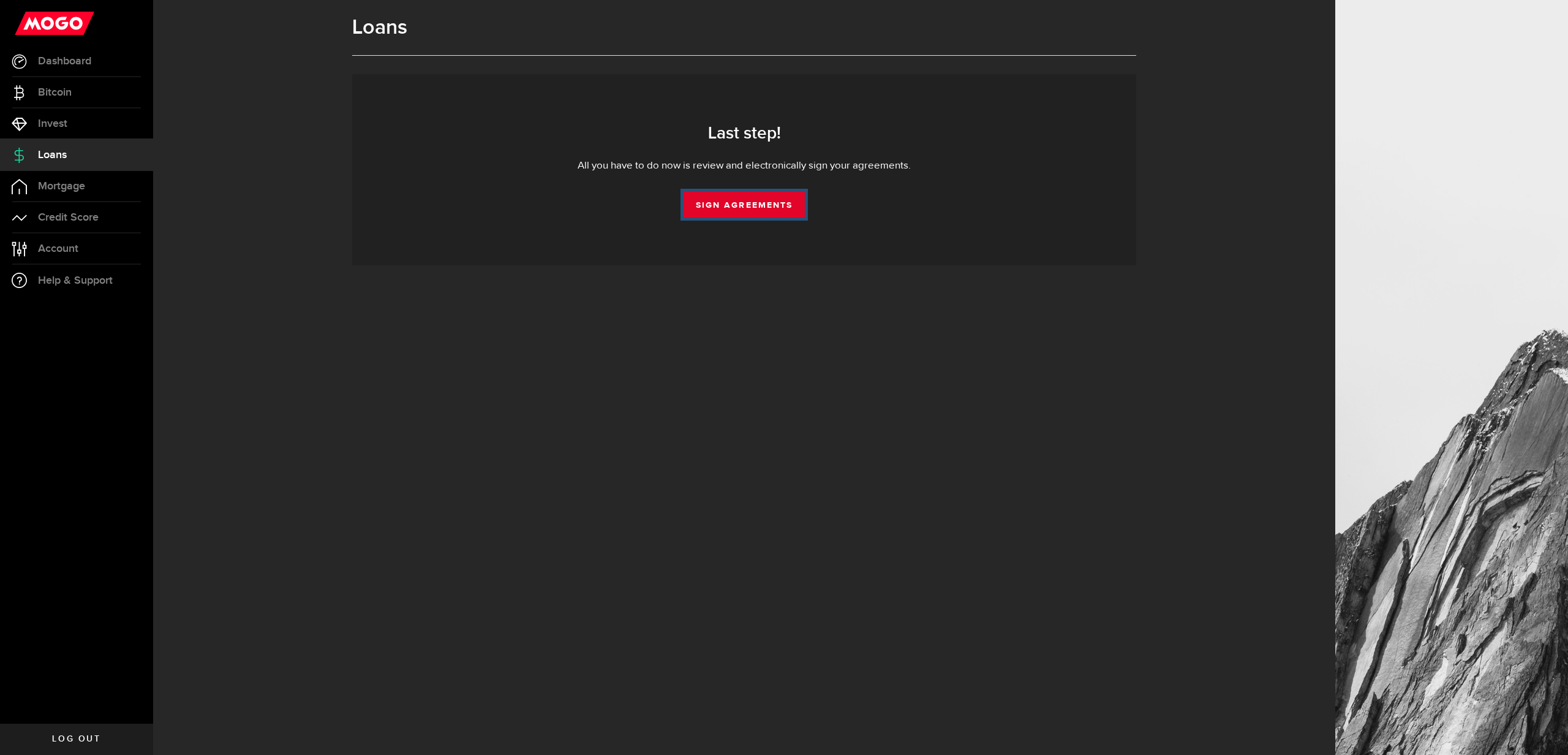
click at [738, 207] on link "Sign Agreements" at bounding box center [744, 205] width 122 height 26
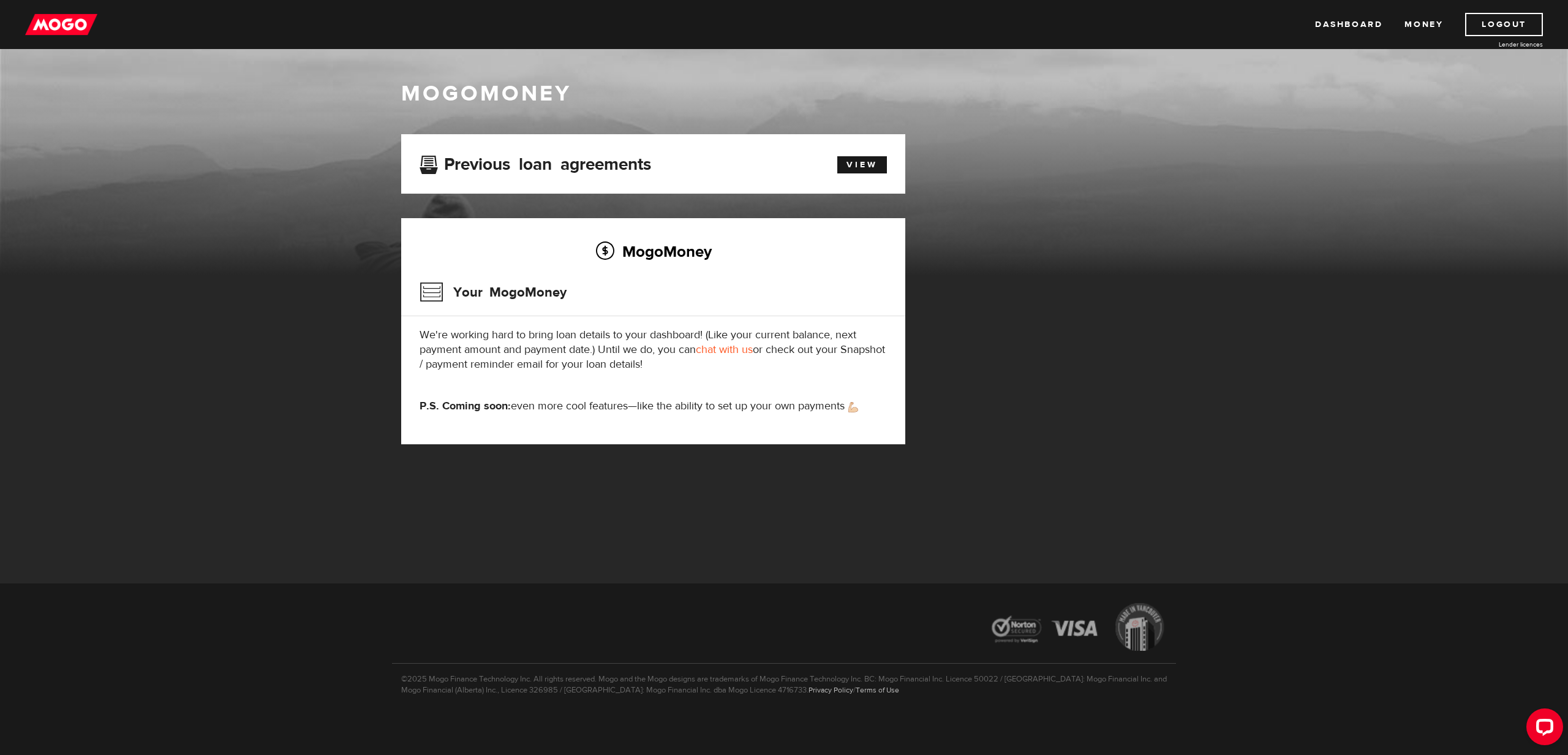
click at [615, 353] on p "We're working hard to bring loan details to your dashboard! (Like your current …" at bounding box center [654, 350] width 468 height 44
click at [737, 370] on p "We're working hard to bring loan details to your dashboard! (Like your current …" at bounding box center [654, 350] width 468 height 44
drag, startPoint x: 588, startPoint y: 355, endPoint x: 420, endPoint y: 347, distance: 168.2
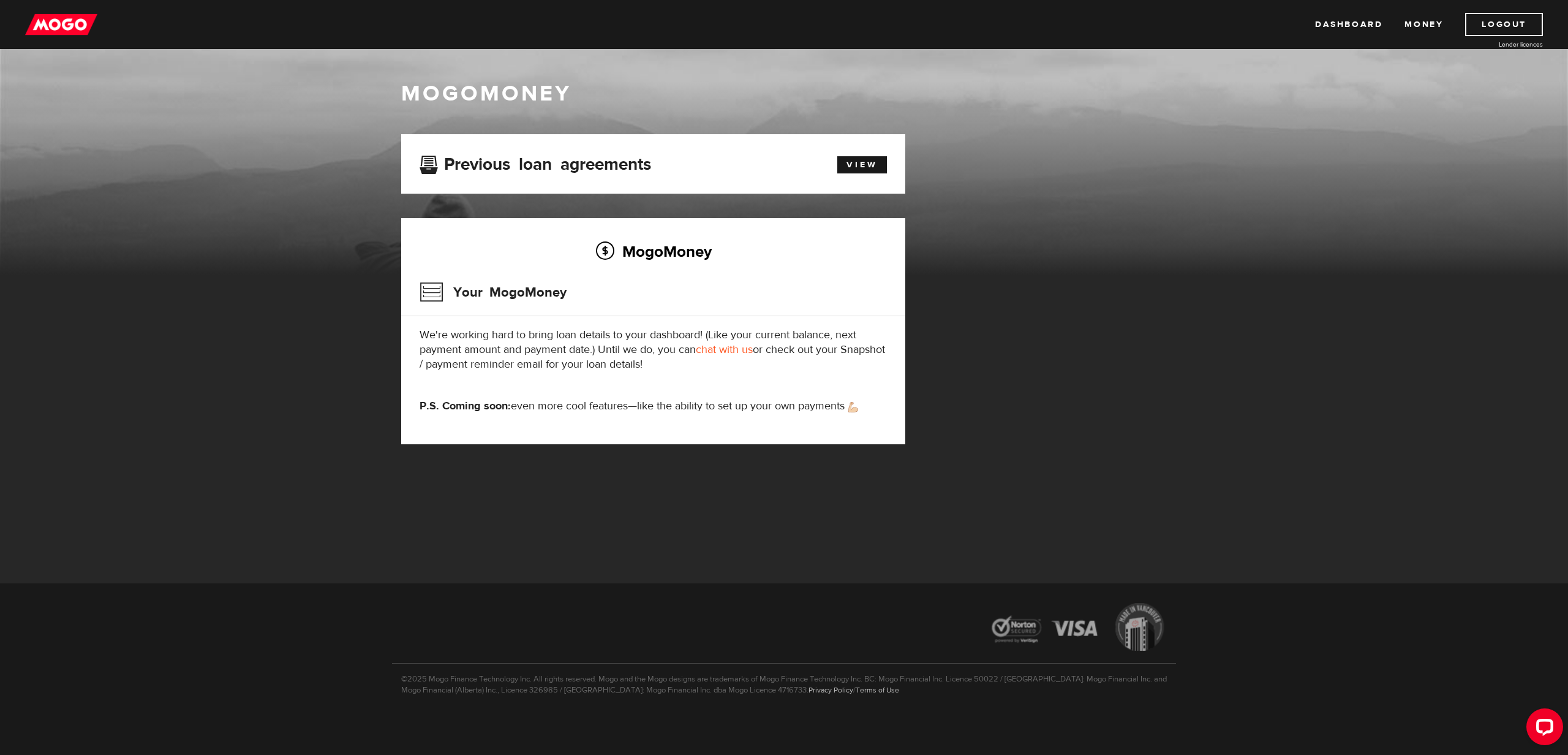
click at [420, 347] on p "We're working hard to bring loan details to your dashboard! (Like your current …" at bounding box center [654, 350] width 468 height 44
click at [630, 376] on div "MogoMoney Your MogoMoney We're working hard to bring loan details to your dashb…" at bounding box center [653, 331] width 504 height 226
drag, startPoint x: 684, startPoint y: 366, endPoint x: 413, endPoint y: 333, distance: 273.0
click at [413, 333] on div "MogoMoney Your MogoMoney We're working hard to bring loan details to your dashb…" at bounding box center [653, 331] width 504 height 226
click at [510, 344] on p "We're working hard to bring loan details to your dashboard! (Like your current …" at bounding box center [654, 350] width 468 height 44
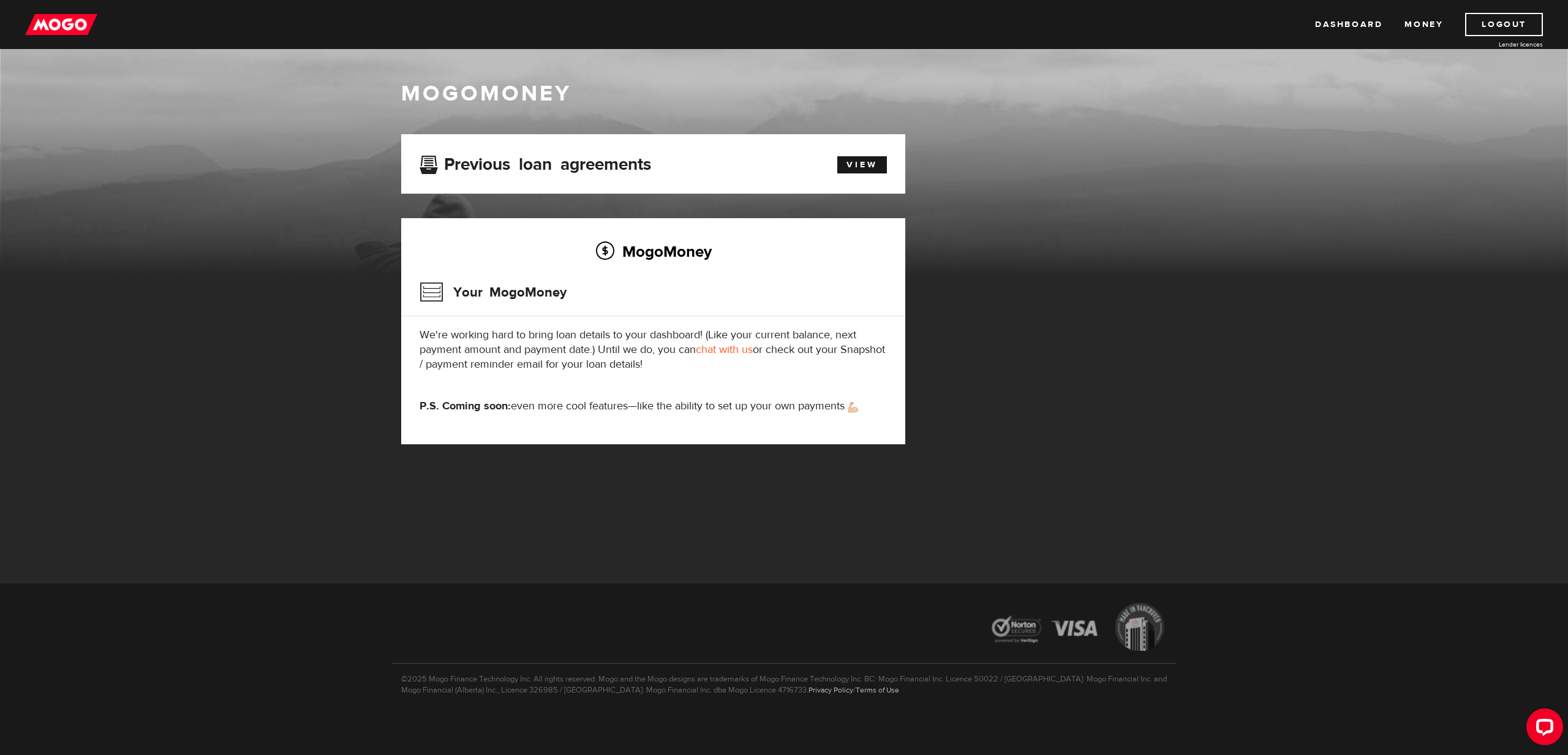
click at [45, 13] on img at bounding box center [61, 24] width 72 height 23
